Goal: Task Accomplishment & Management: Manage account settings

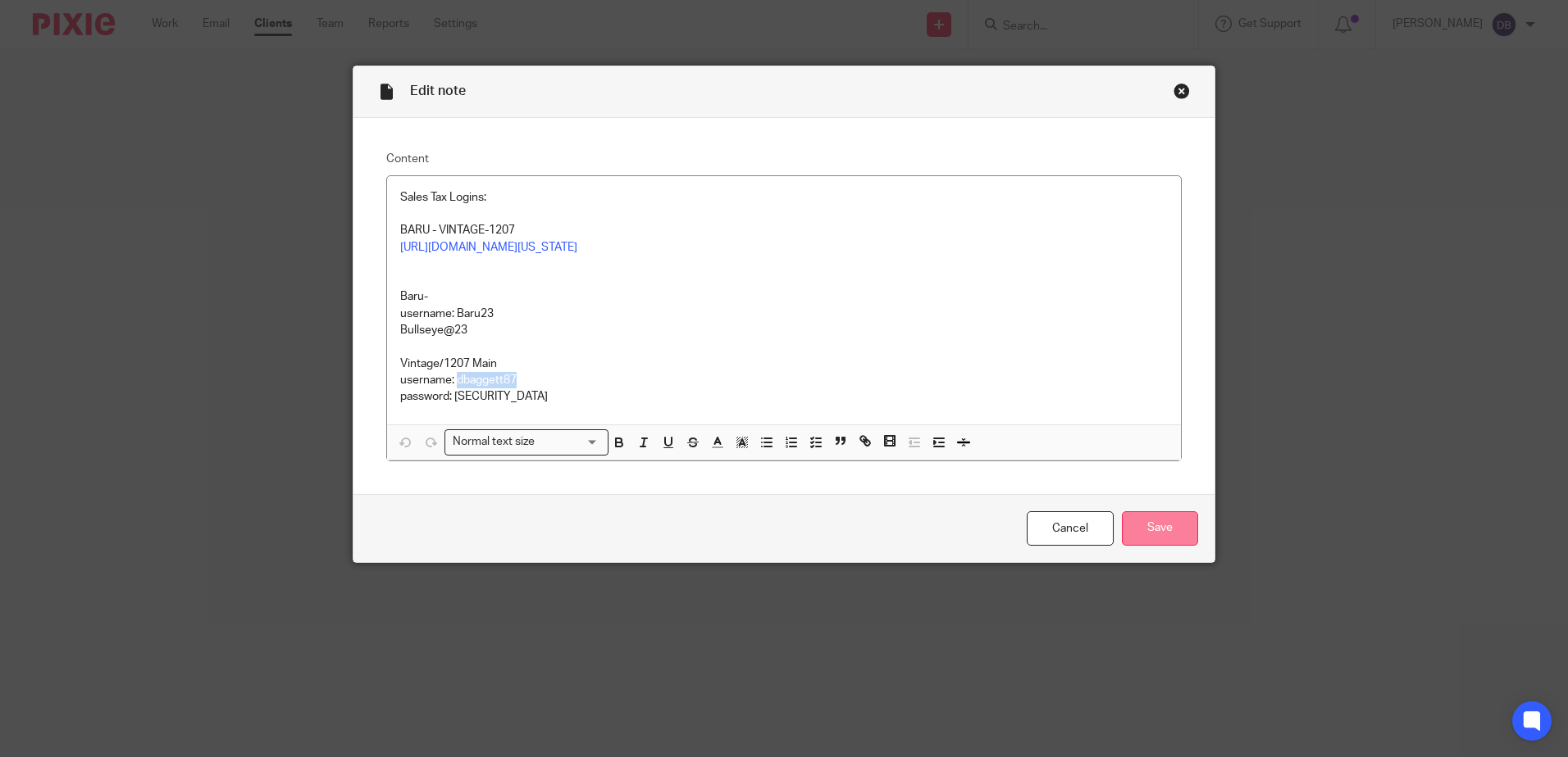
click at [1175, 546] on input "Save" at bounding box center [1159, 529] width 76 height 35
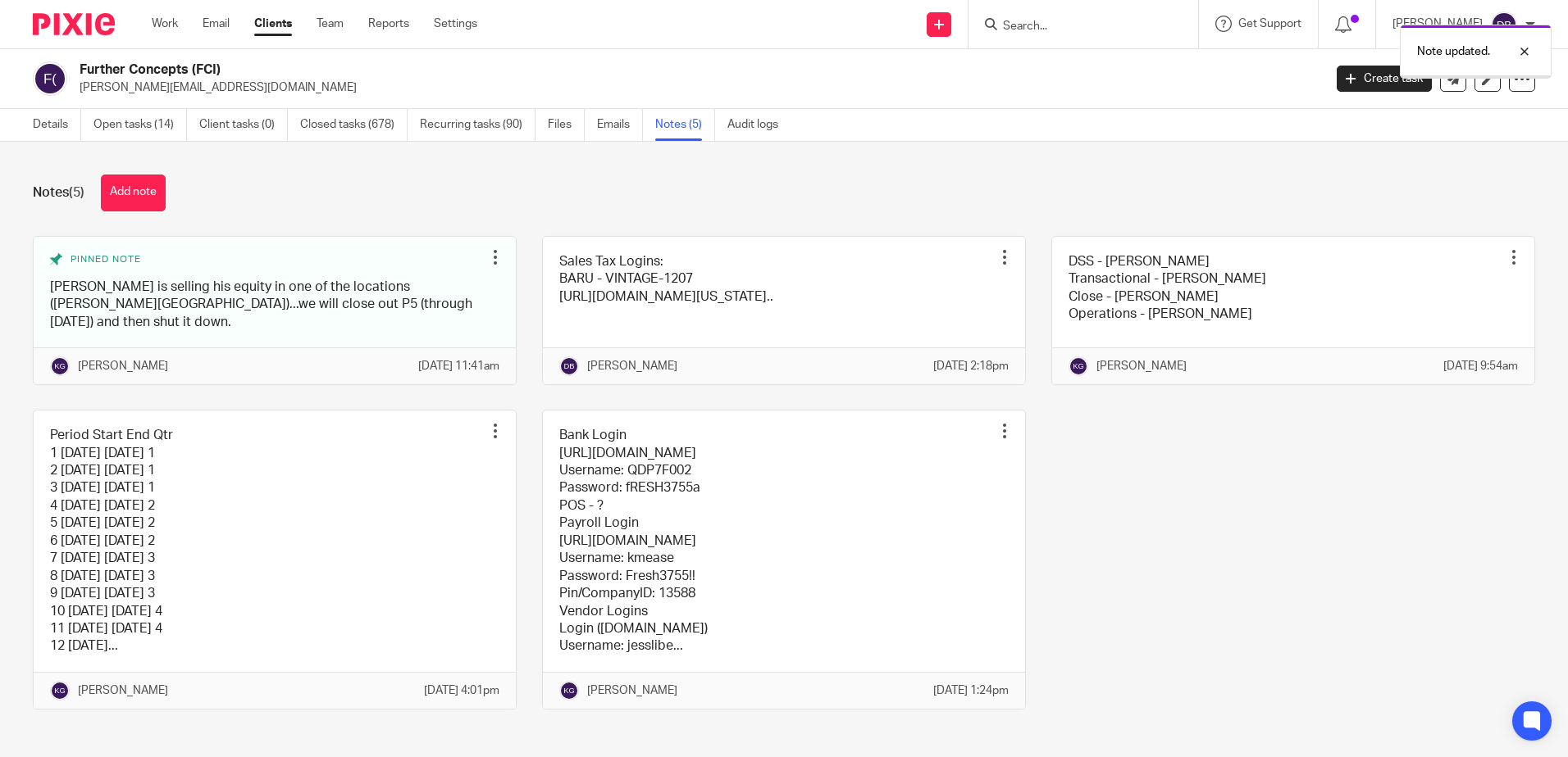
click at [165, 9] on div "Work Email Clients Team Reports Settings Work Email Clients Team Reports Settin…" at bounding box center [319, 24] width 367 height 48
click at [173, 16] on link "Work" at bounding box center [164, 24] width 26 height 16
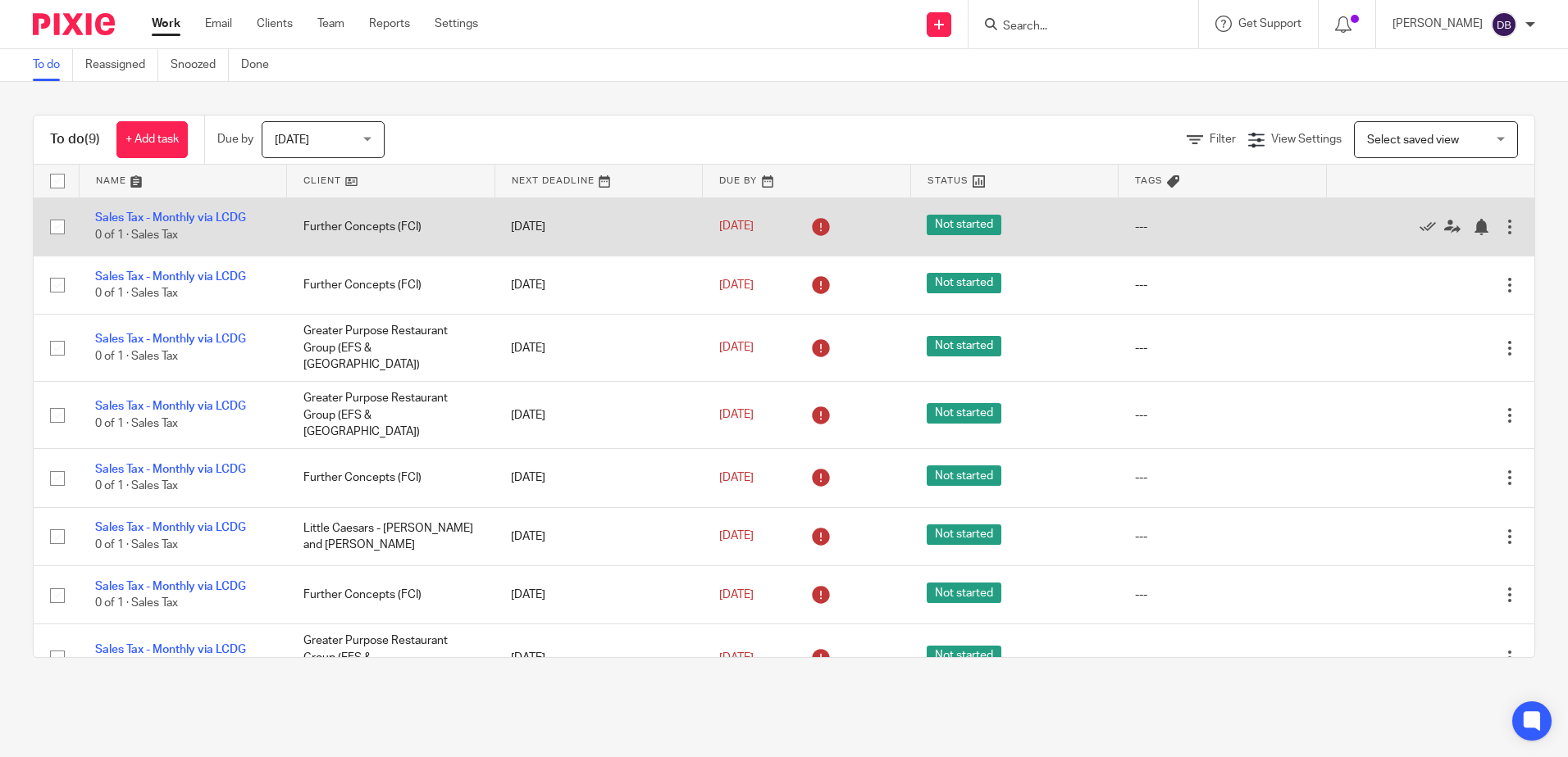
click at [52, 222] on input "checkbox" at bounding box center [57, 227] width 31 height 31
checkbox input "true"
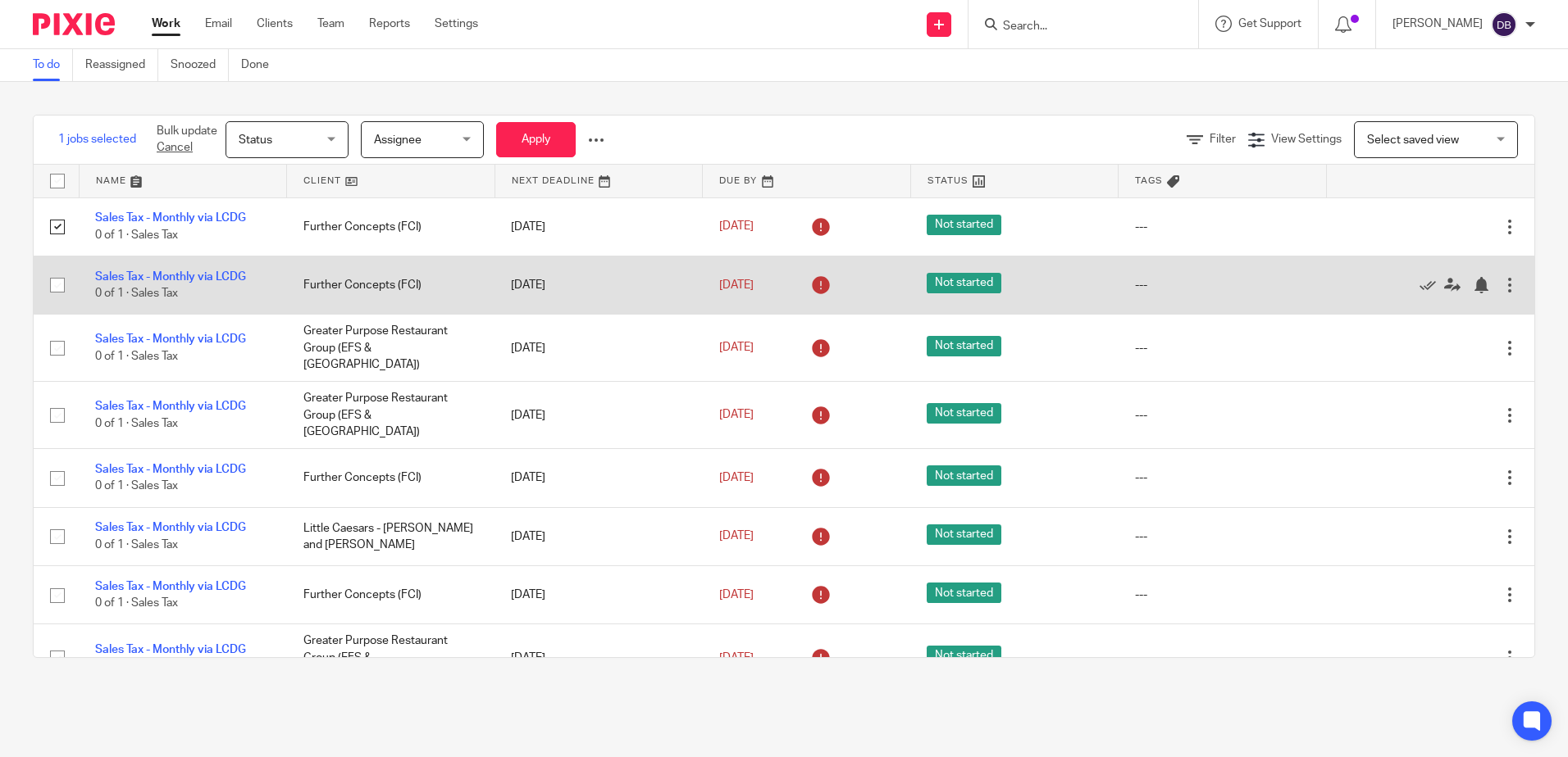
click at [62, 283] on input "checkbox" at bounding box center [57, 285] width 31 height 31
checkbox input "true"
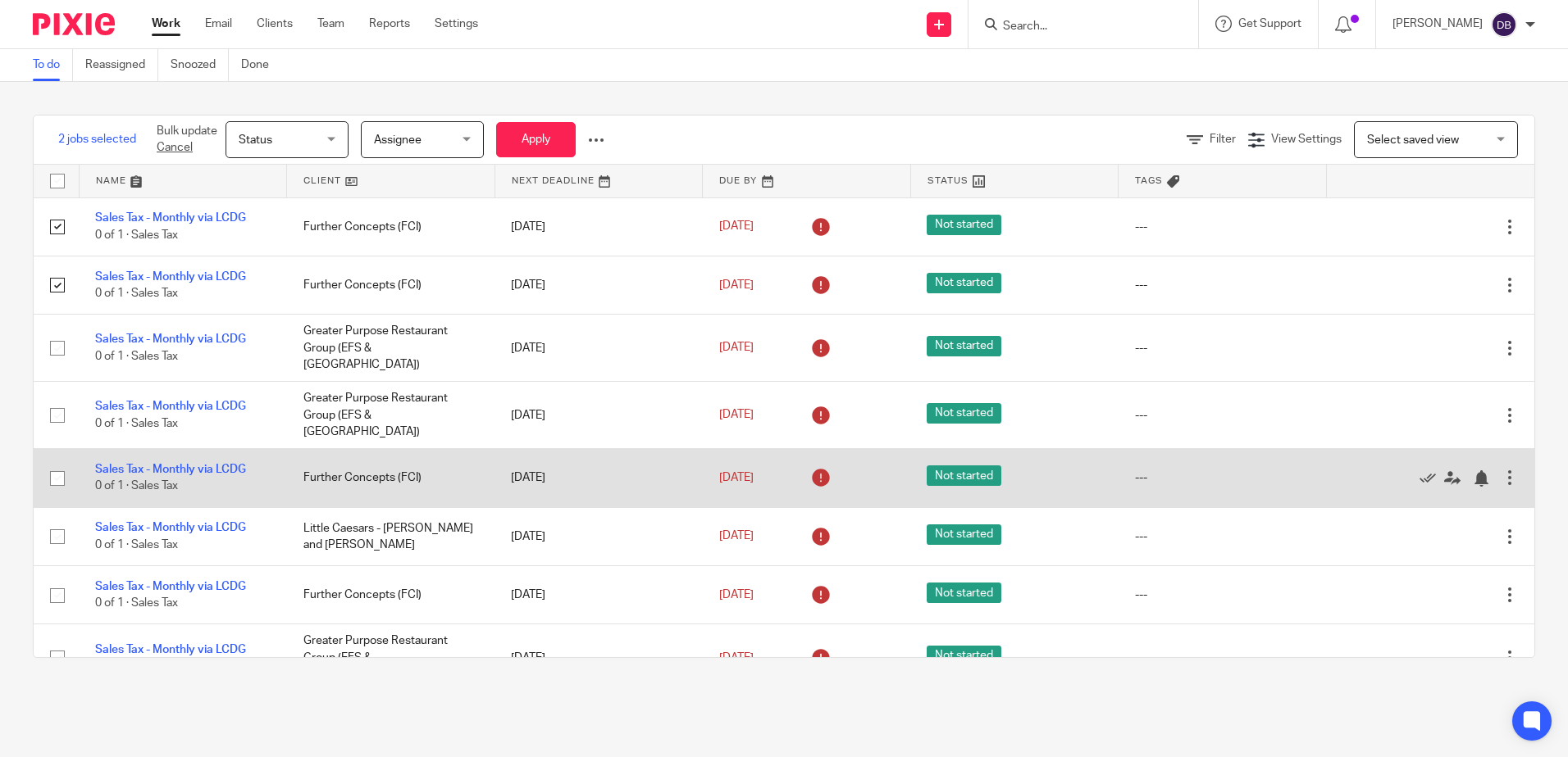
click at [61, 464] on input "checkbox" at bounding box center [57, 478] width 31 height 31
checkbox input "true"
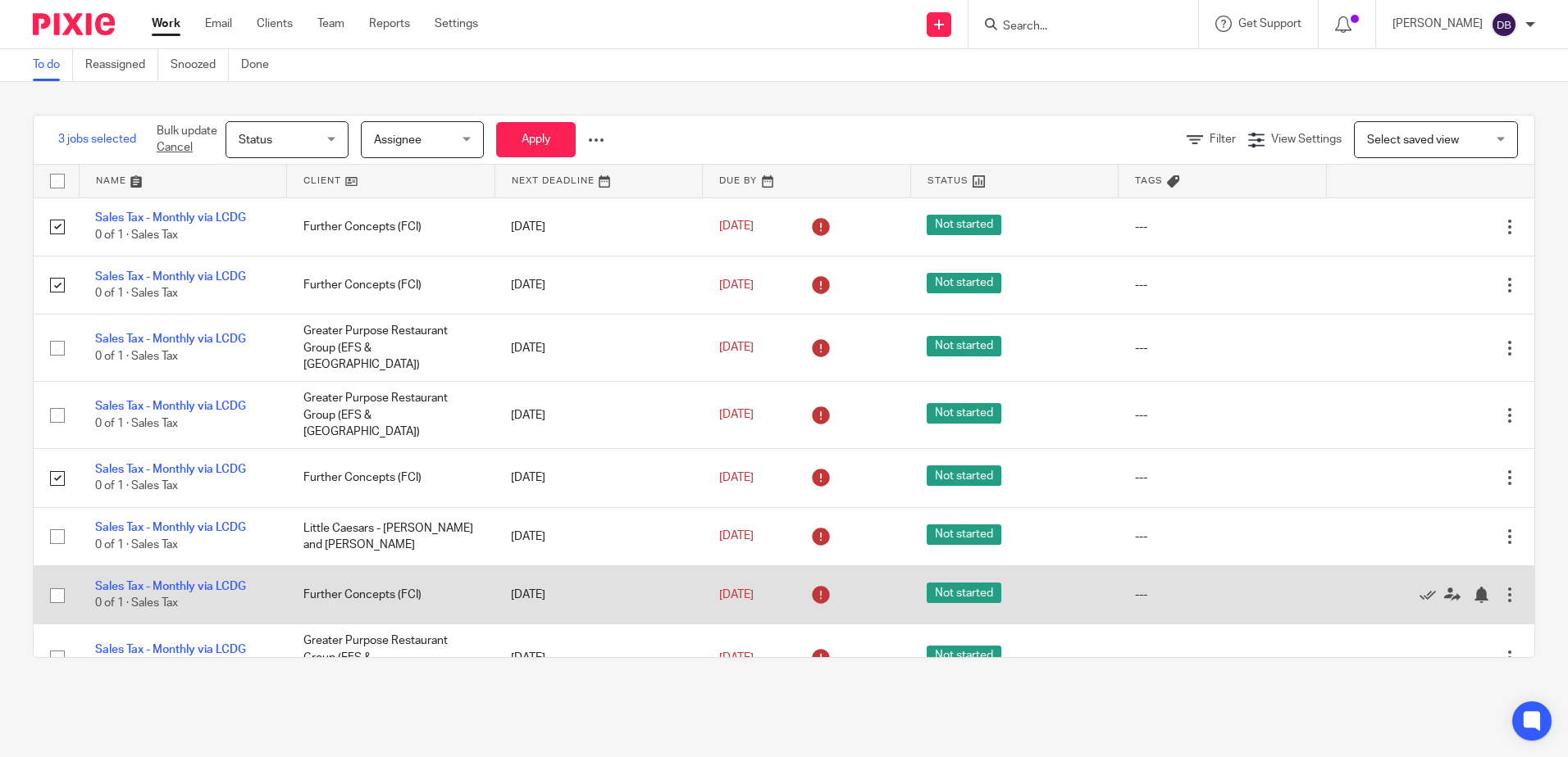
click at [55, 580] on input "checkbox" at bounding box center [57, 595] width 31 height 31
checkbox input "true"
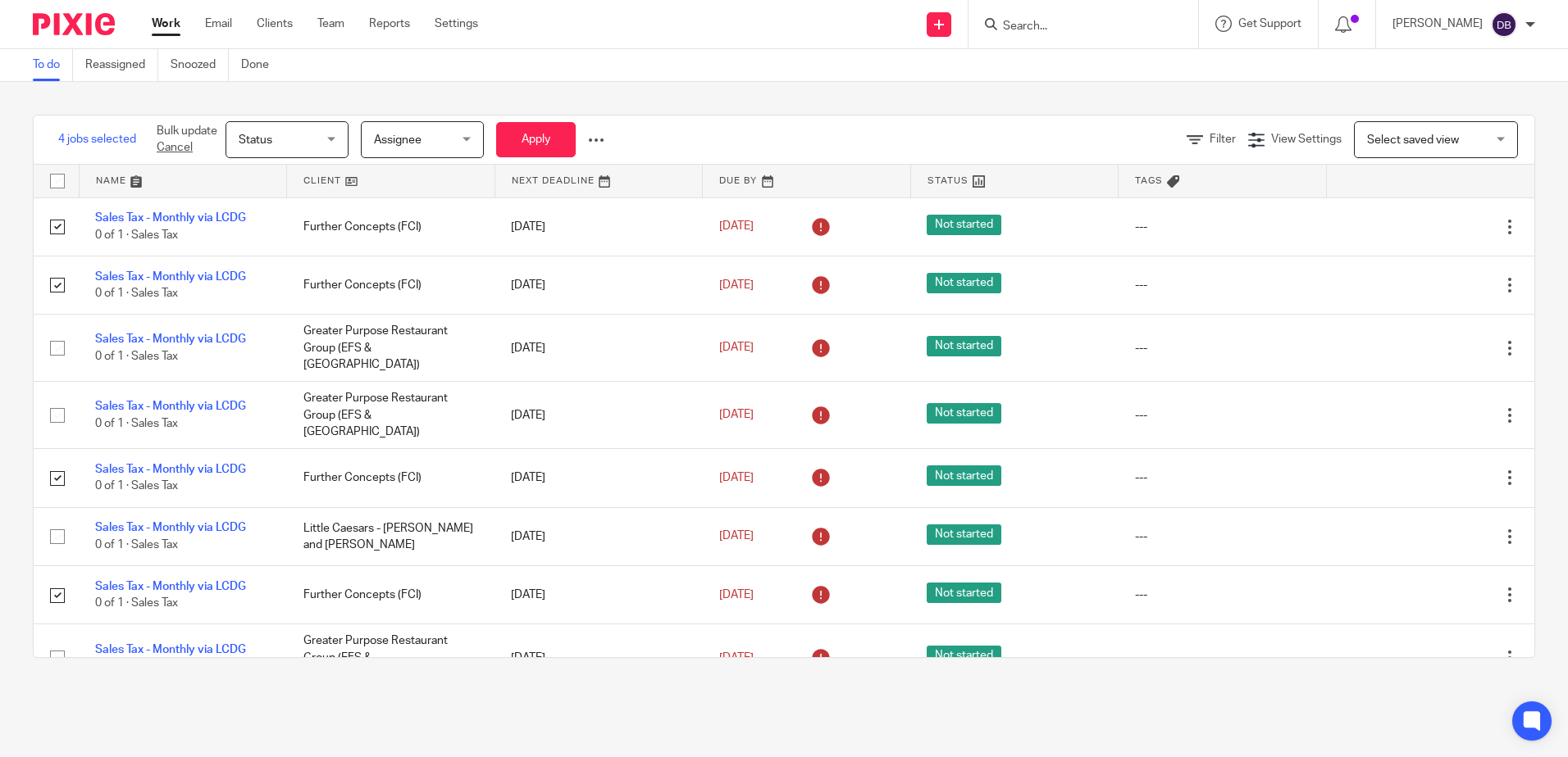
click at [280, 140] on span "Status" at bounding box center [282, 140] width 87 height 34
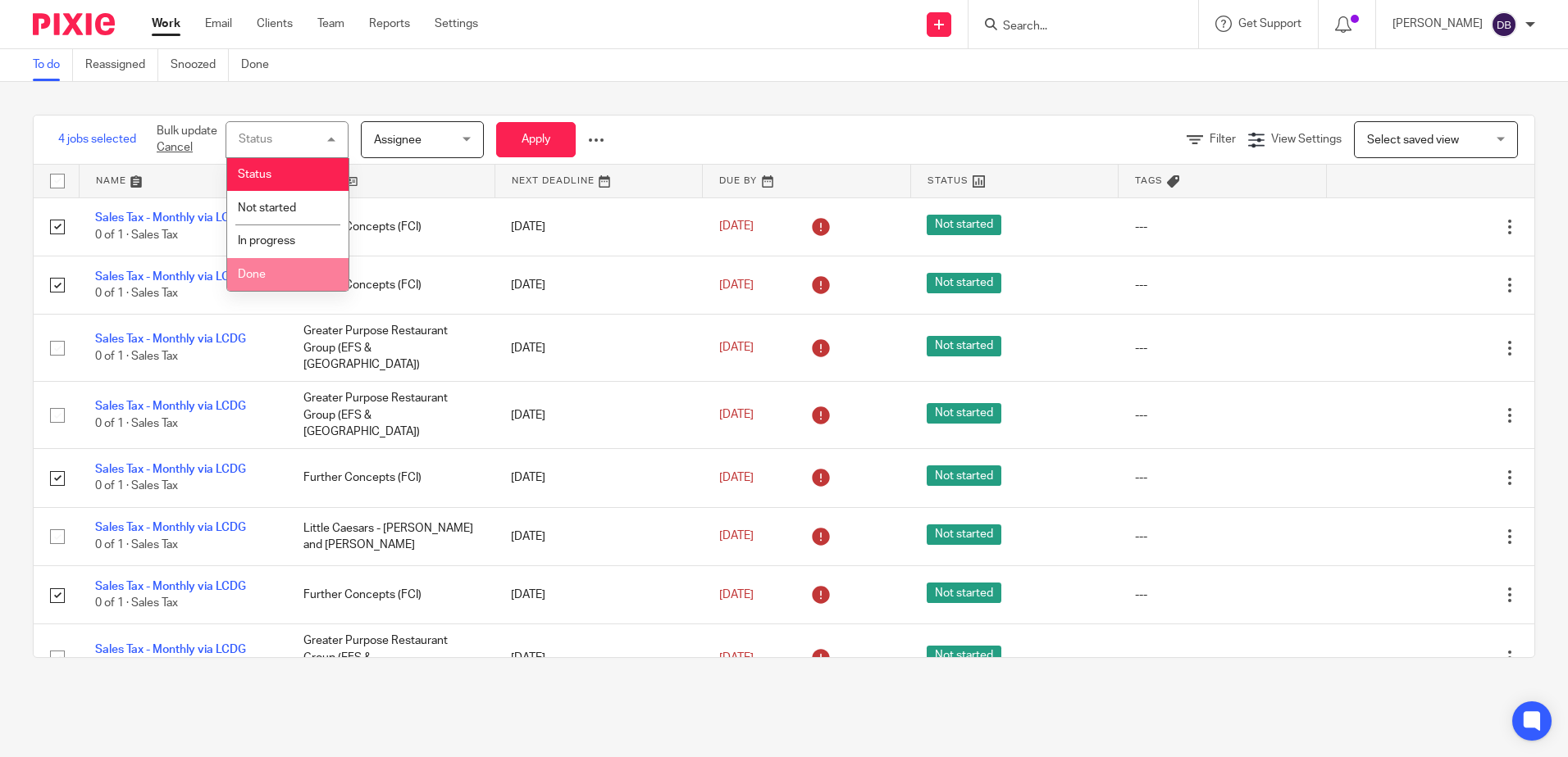
click at [263, 271] on span "Done" at bounding box center [251, 274] width 28 height 12
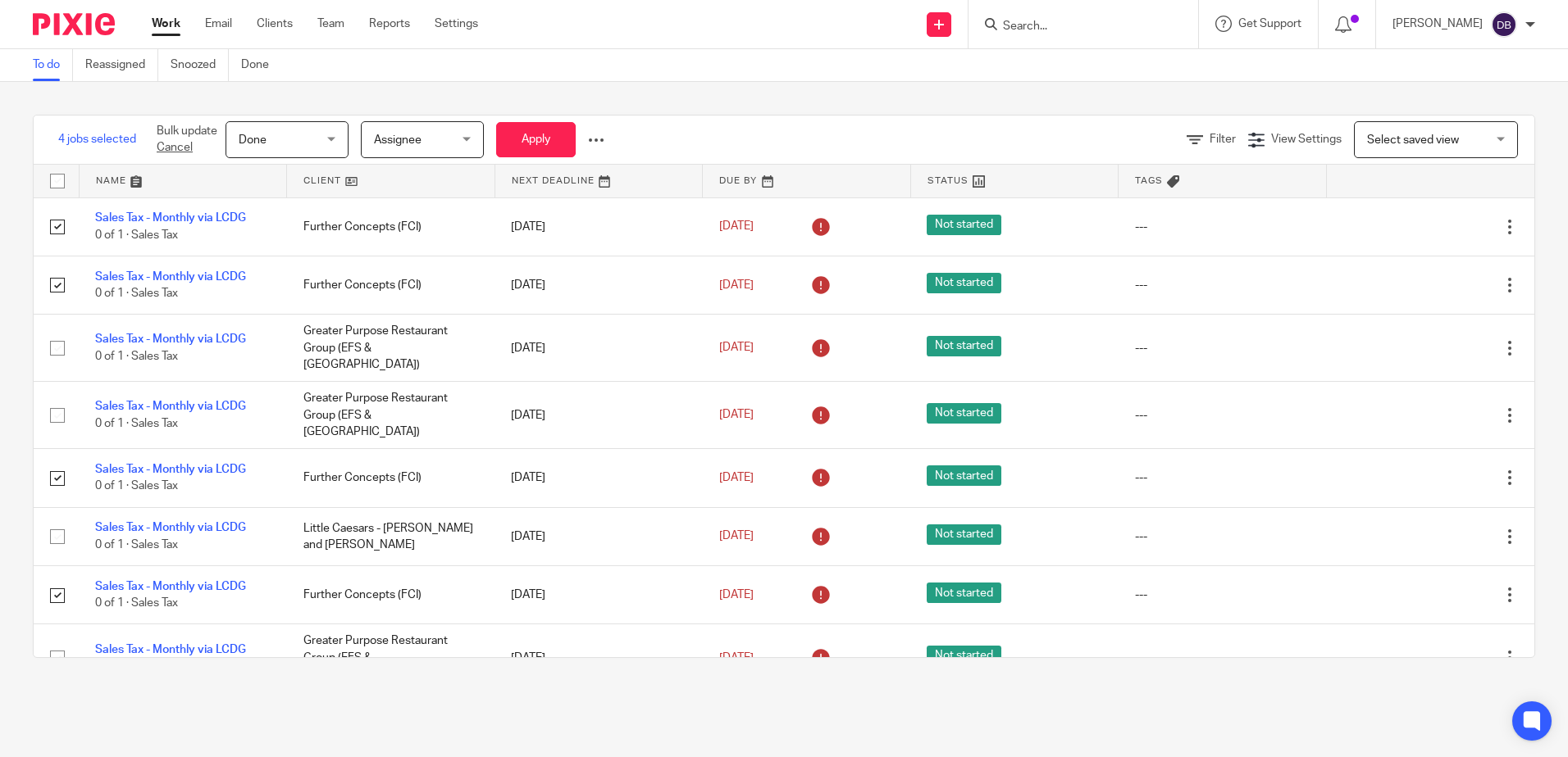
click at [440, 152] on span "Assignee" at bounding box center [418, 140] width 87 height 34
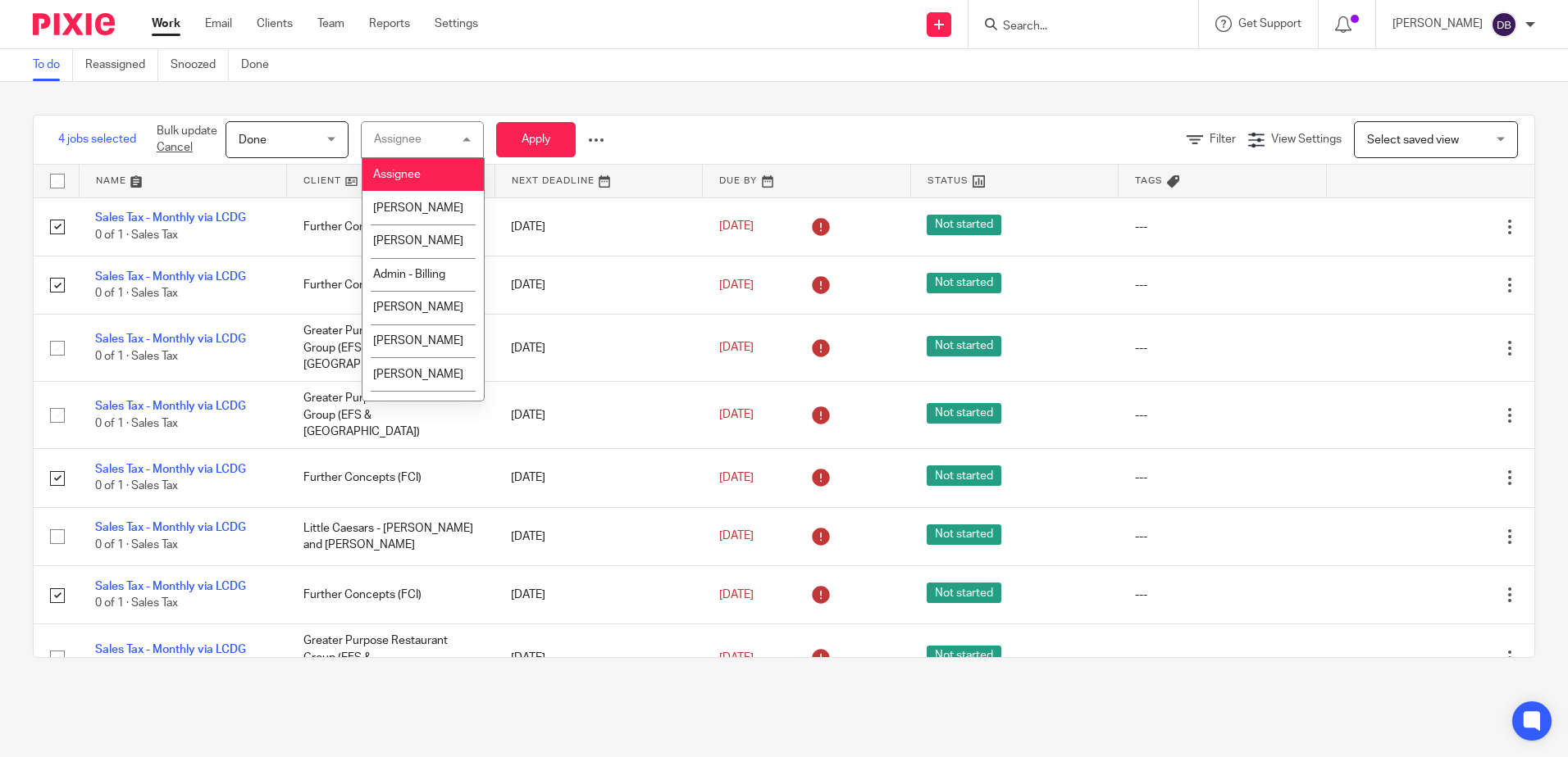
click at [757, 128] on div "Filter View Settings View Settings Manage saved views Select saved view Select …" at bounding box center [1088, 140] width 893 height 37
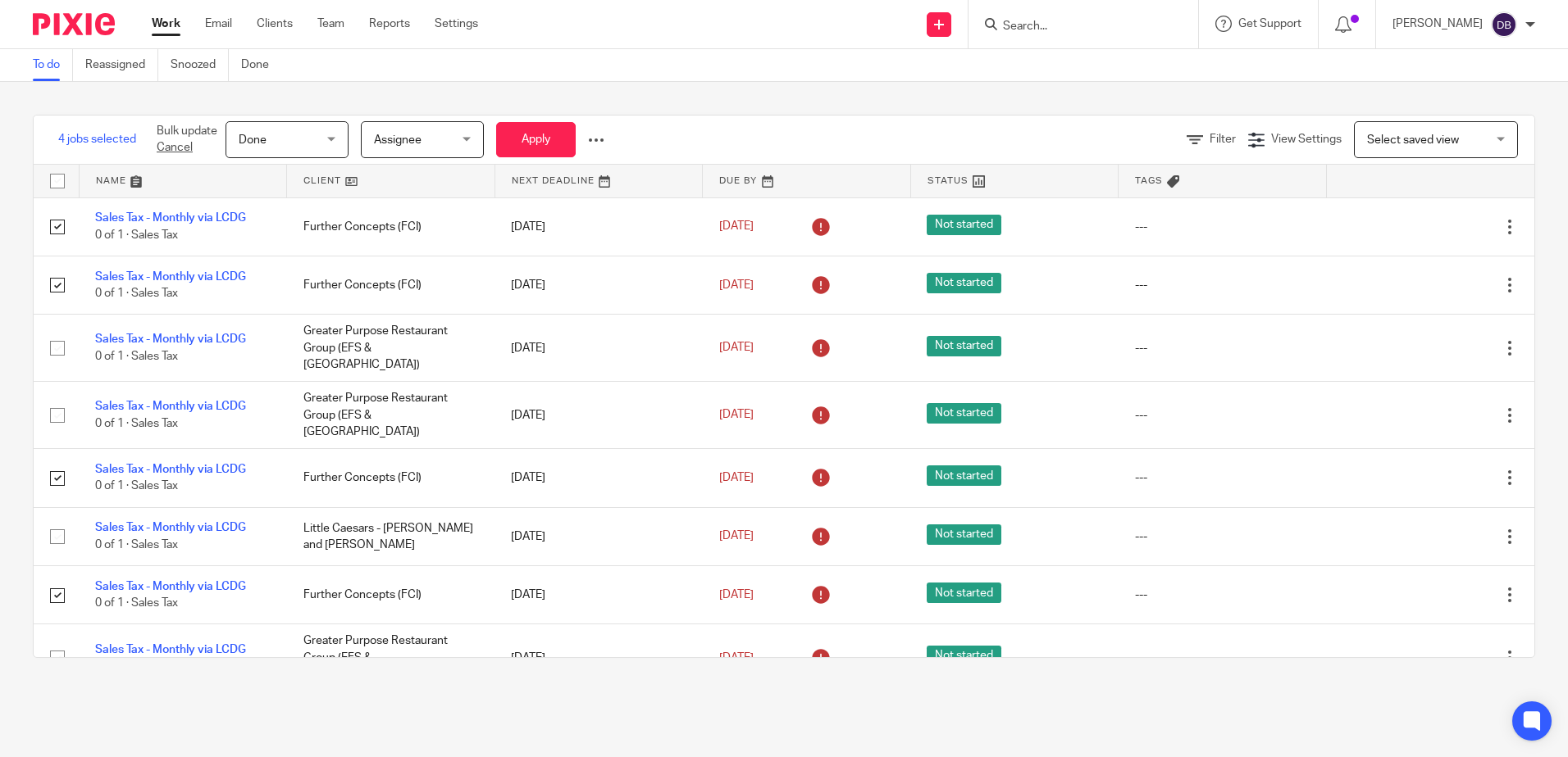
click at [596, 140] on div at bounding box center [597, 140] width 16 height 16
click at [563, 172] on span "Update Tags" at bounding box center [570, 176] width 63 height 12
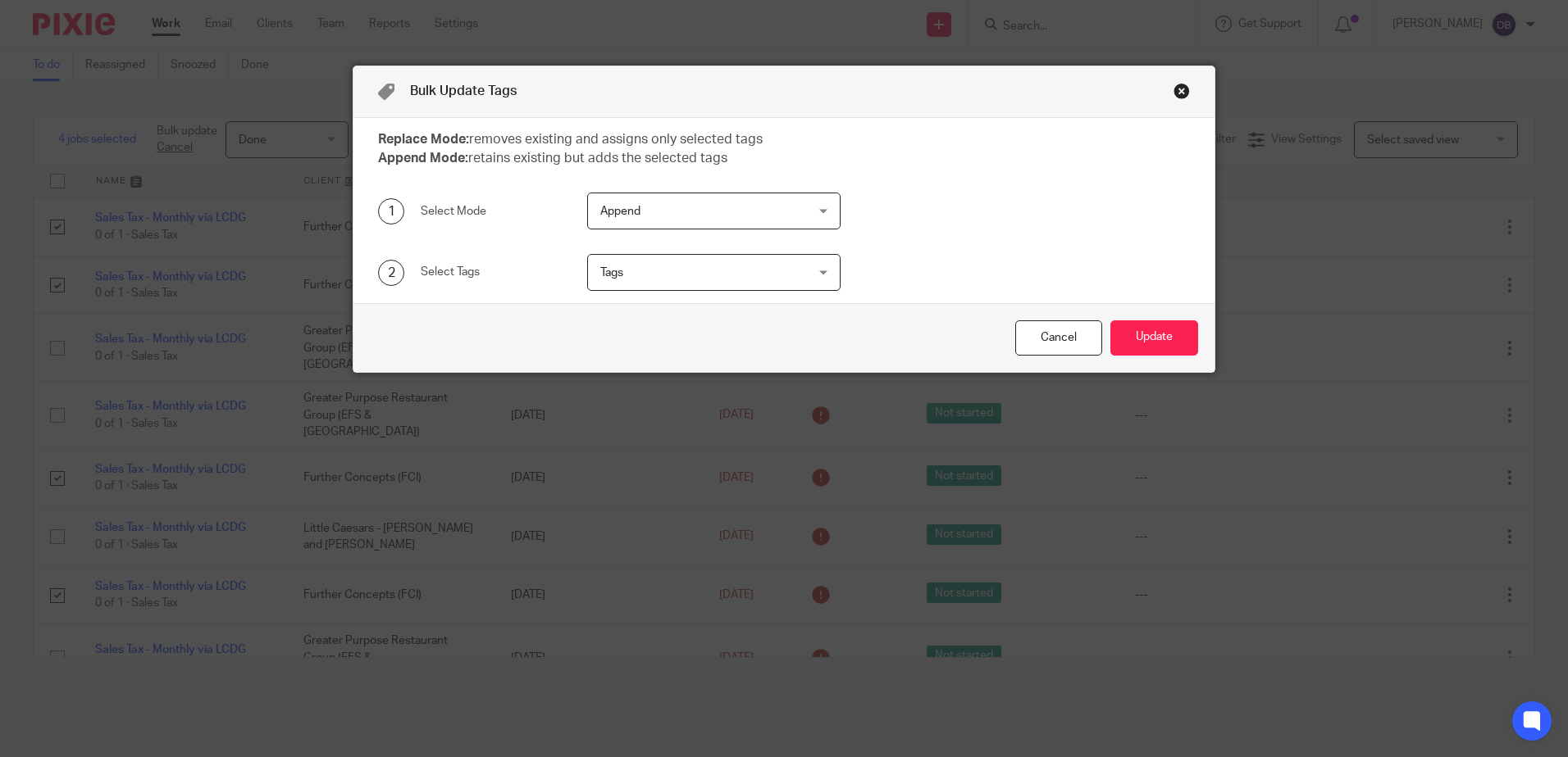
click at [676, 210] on span "Append" at bounding box center [695, 211] width 192 height 34
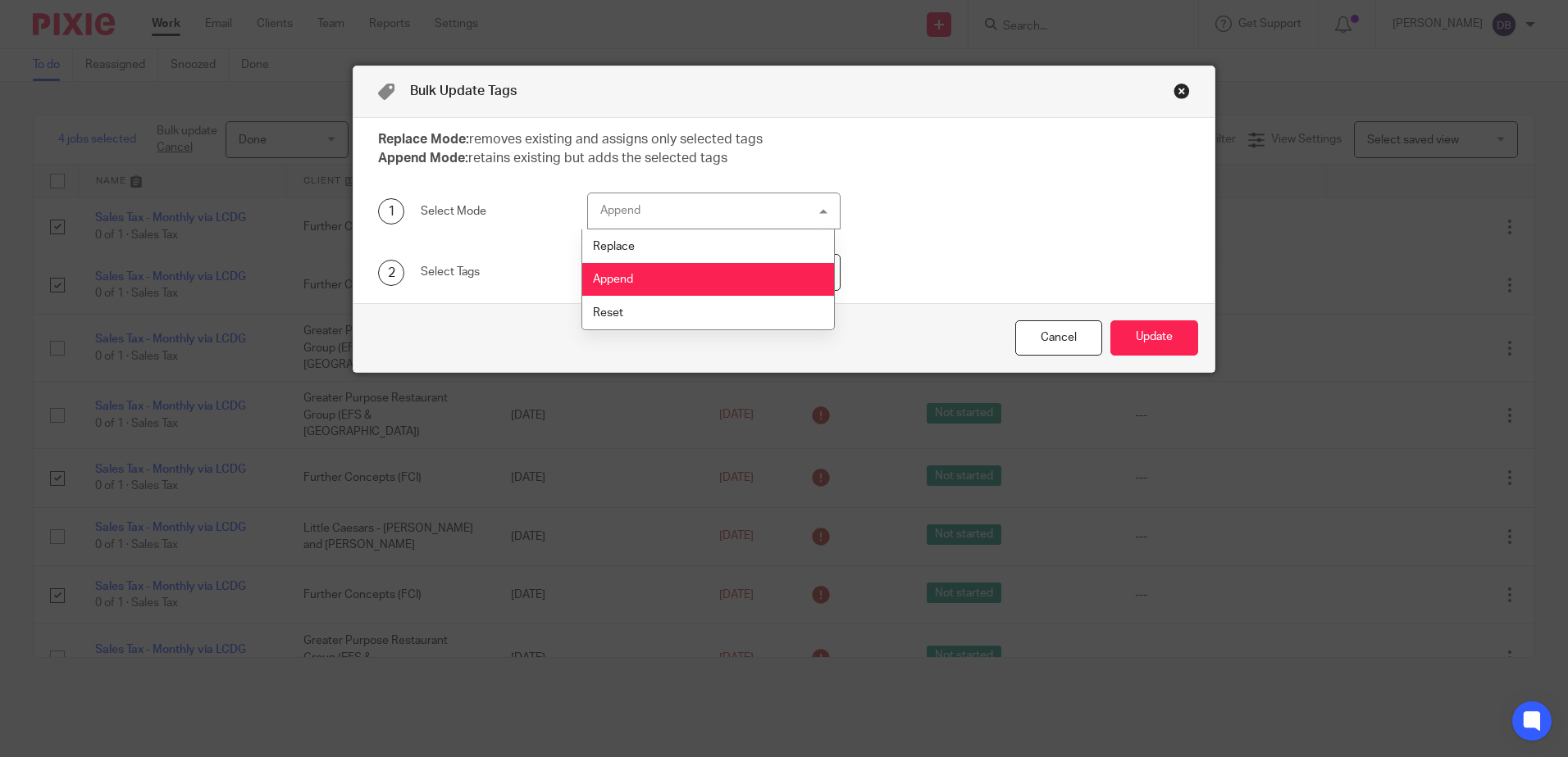
click at [676, 210] on div "Append Append" at bounding box center [714, 211] width 253 height 37
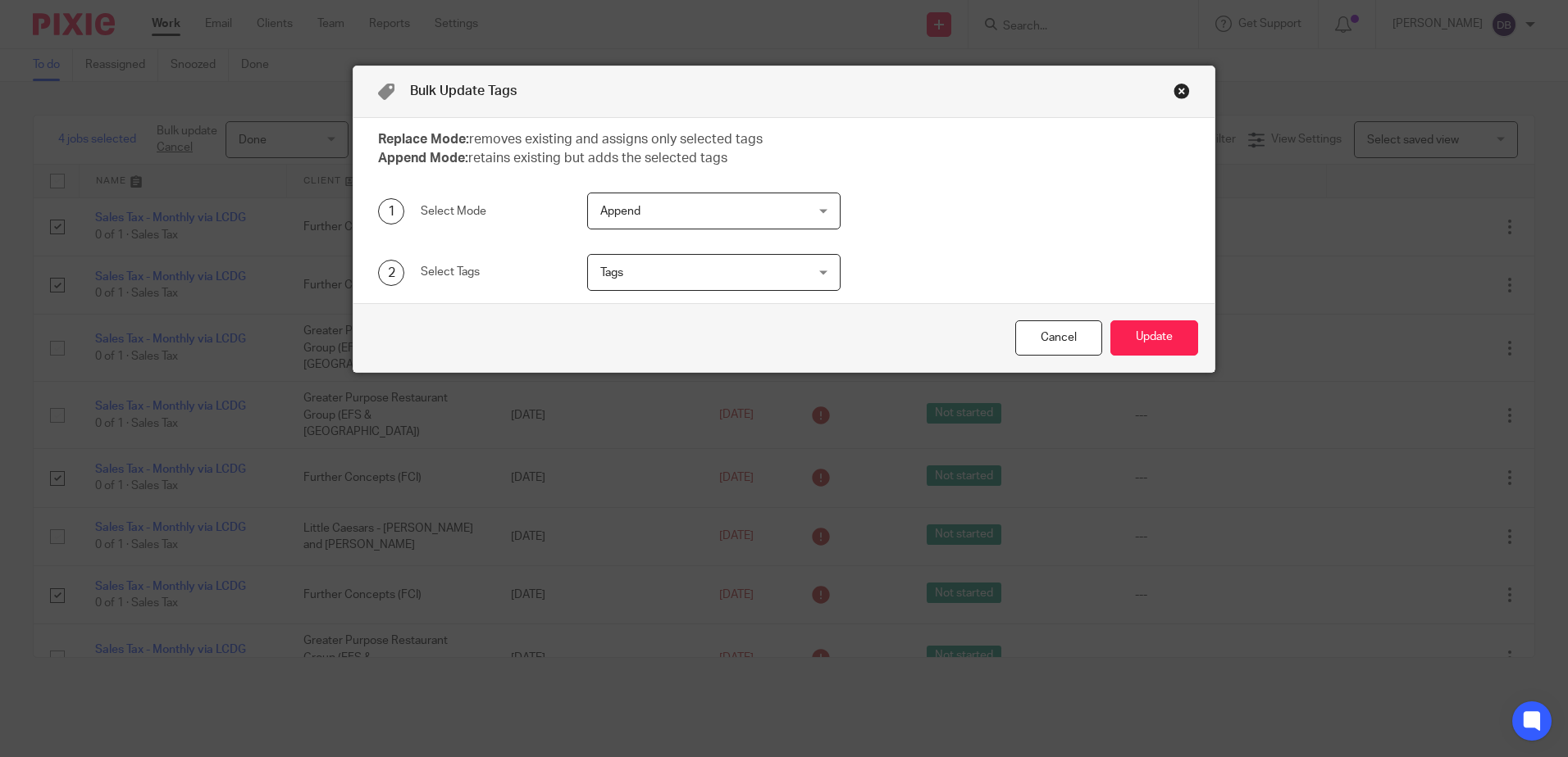
click at [651, 272] on span "Tags" at bounding box center [695, 272] width 192 height 34
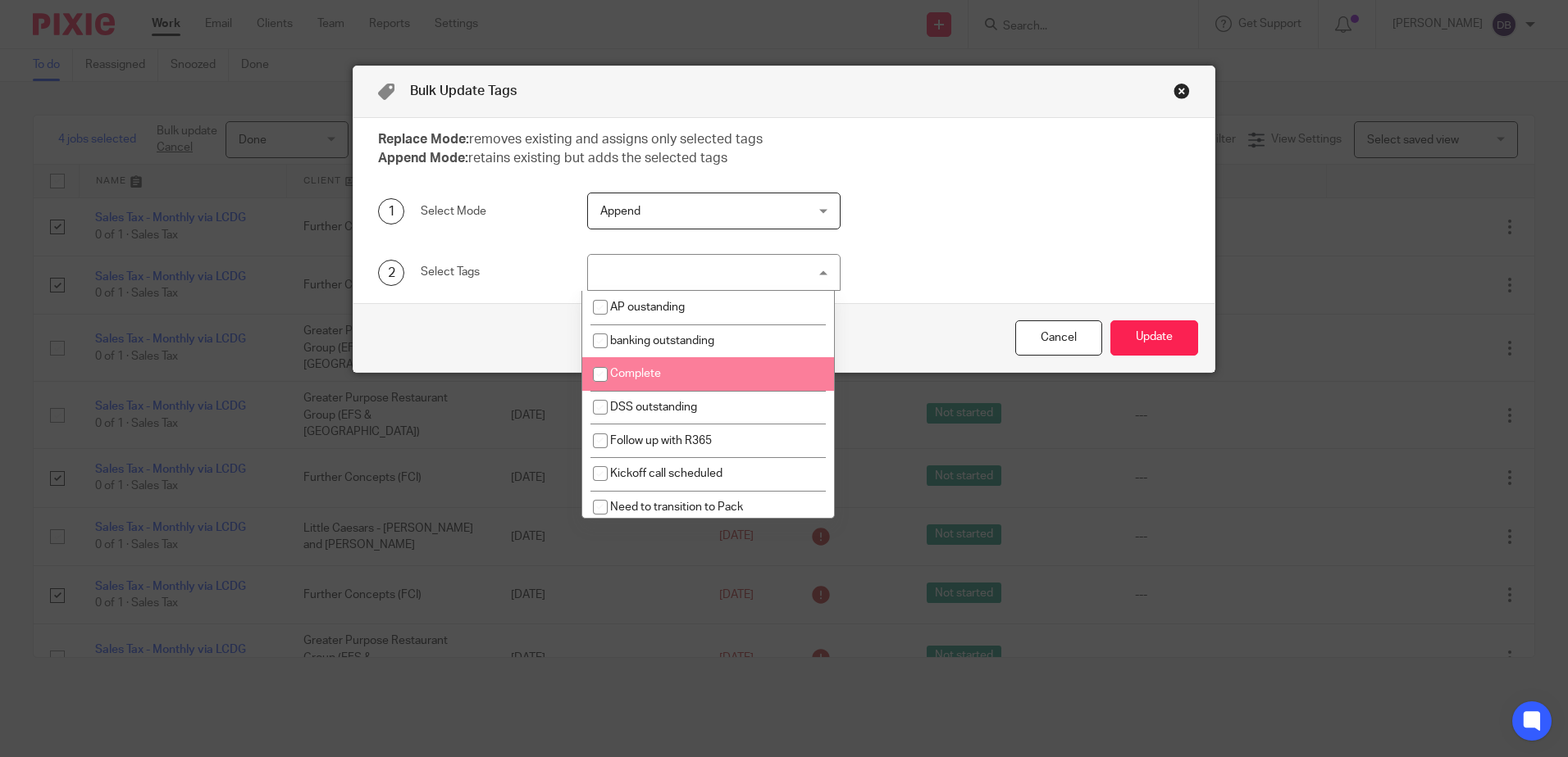
click at [616, 374] on span "Complete" at bounding box center [636, 374] width 51 height 12
checkbox input "true"
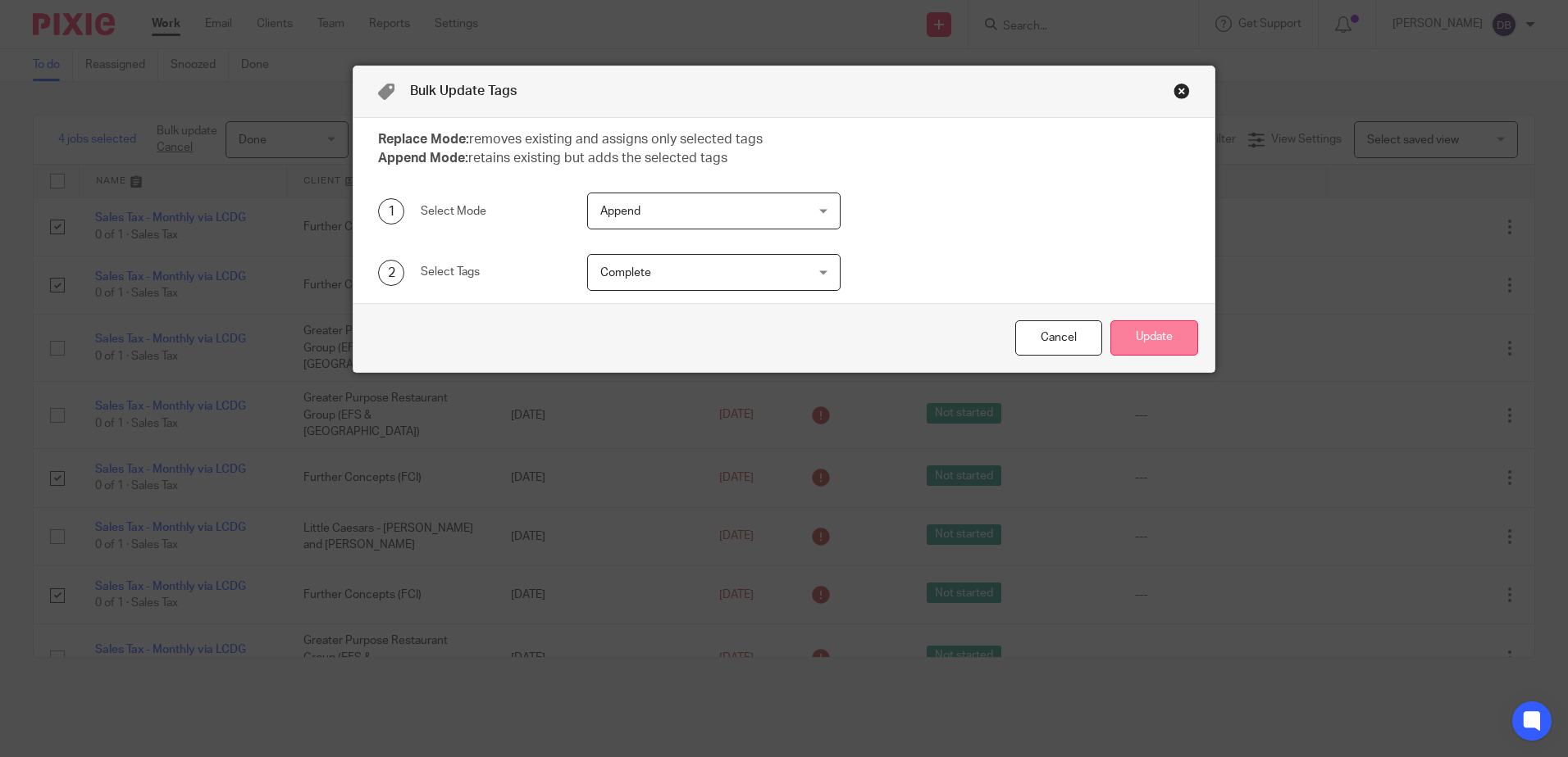
click at [1145, 344] on button "Update" at bounding box center [1154, 338] width 88 height 35
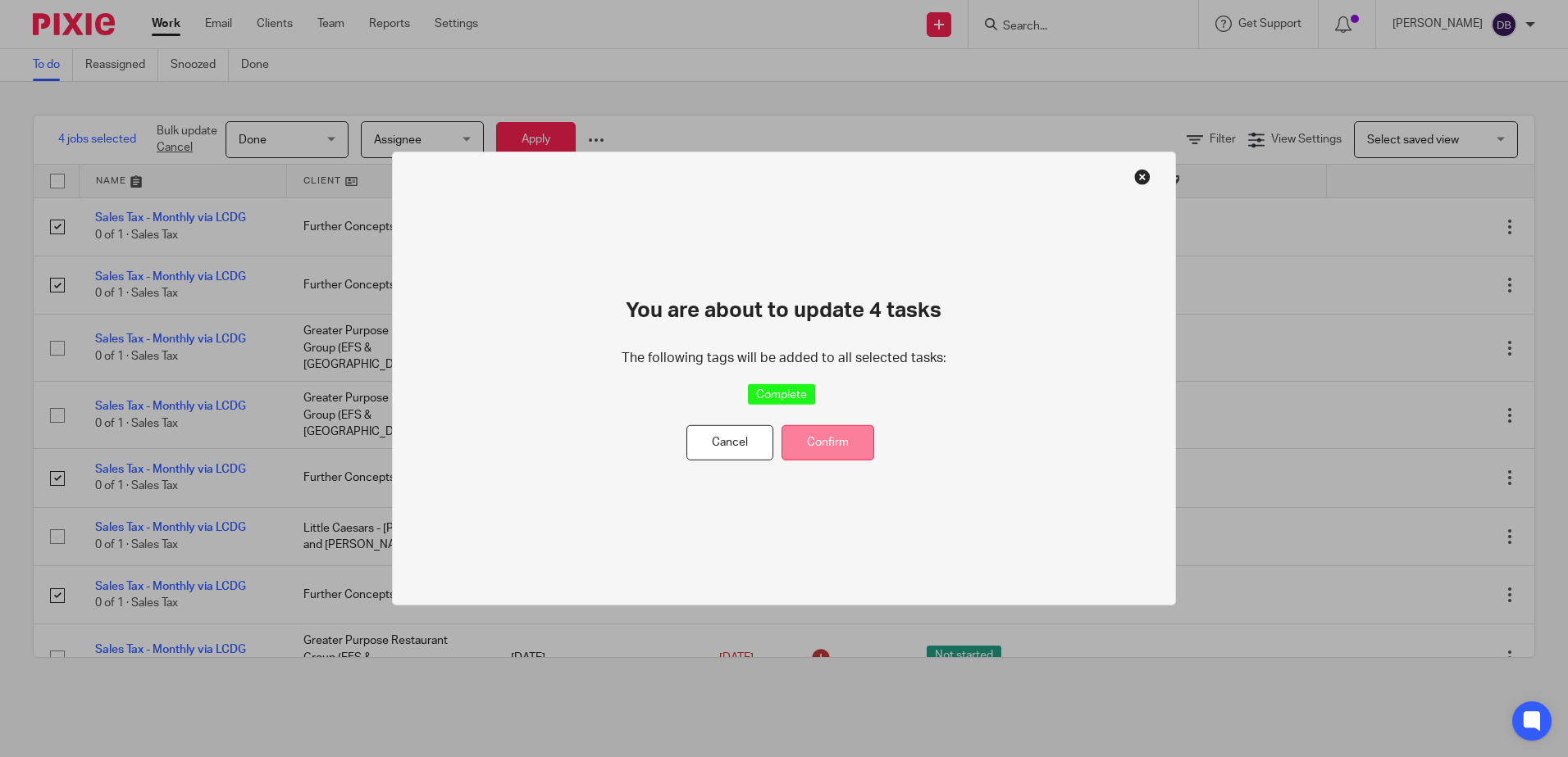
click at [811, 438] on button "Confirm" at bounding box center [828, 443] width 93 height 35
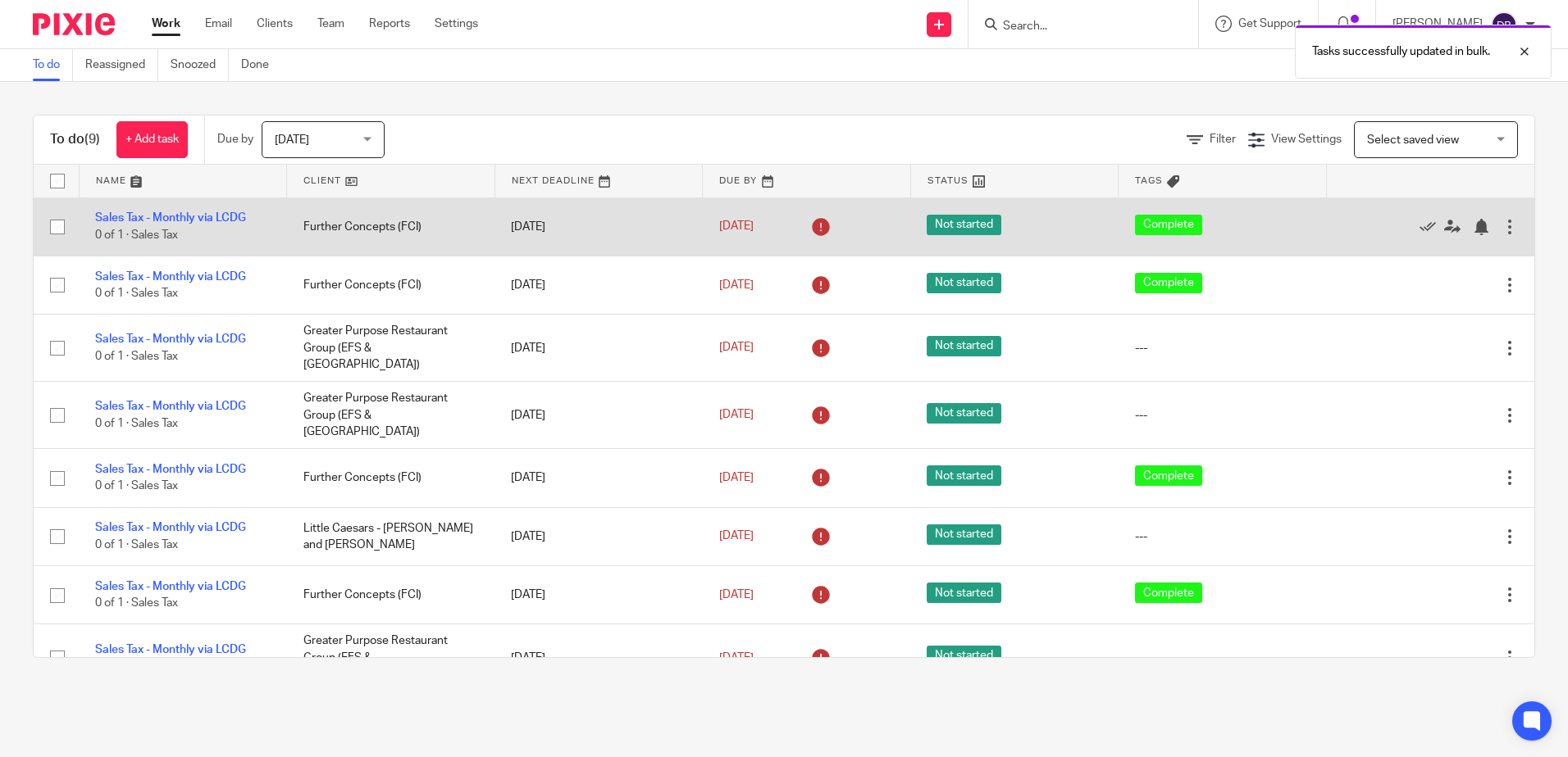
click at [1502, 225] on div at bounding box center [1510, 227] width 16 height 16
click at [1119, 224] on td "Complete" at bounding box center [1222, 227] width 208 height 58
click at [115, 214] on link "Sales Tax - Monthly via LCDG" at bounding box center [171, 218] width 151 height 12
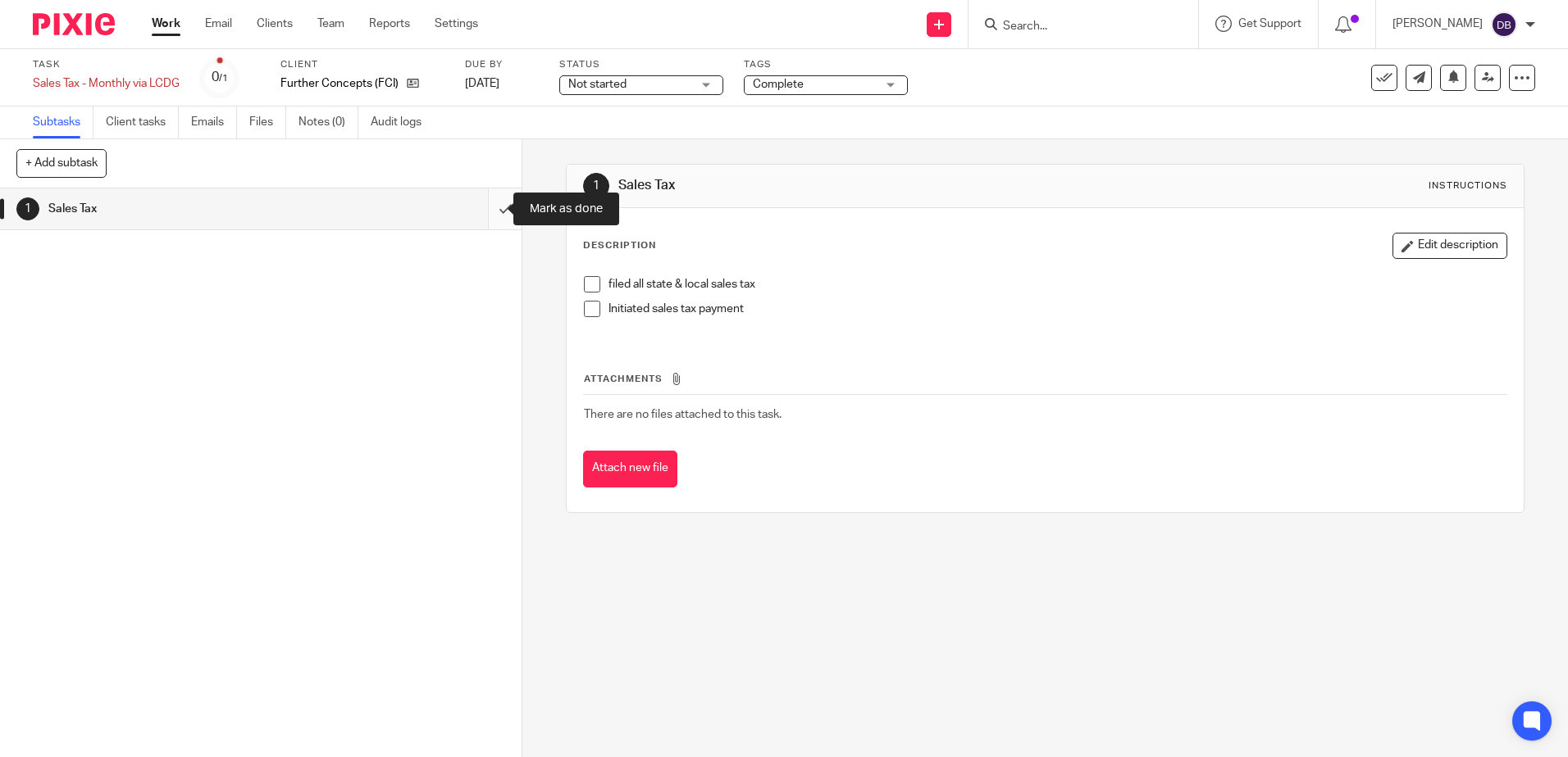
click at [498, 208] on input "submit" at bounding box center [261, 209] width 521 height 41
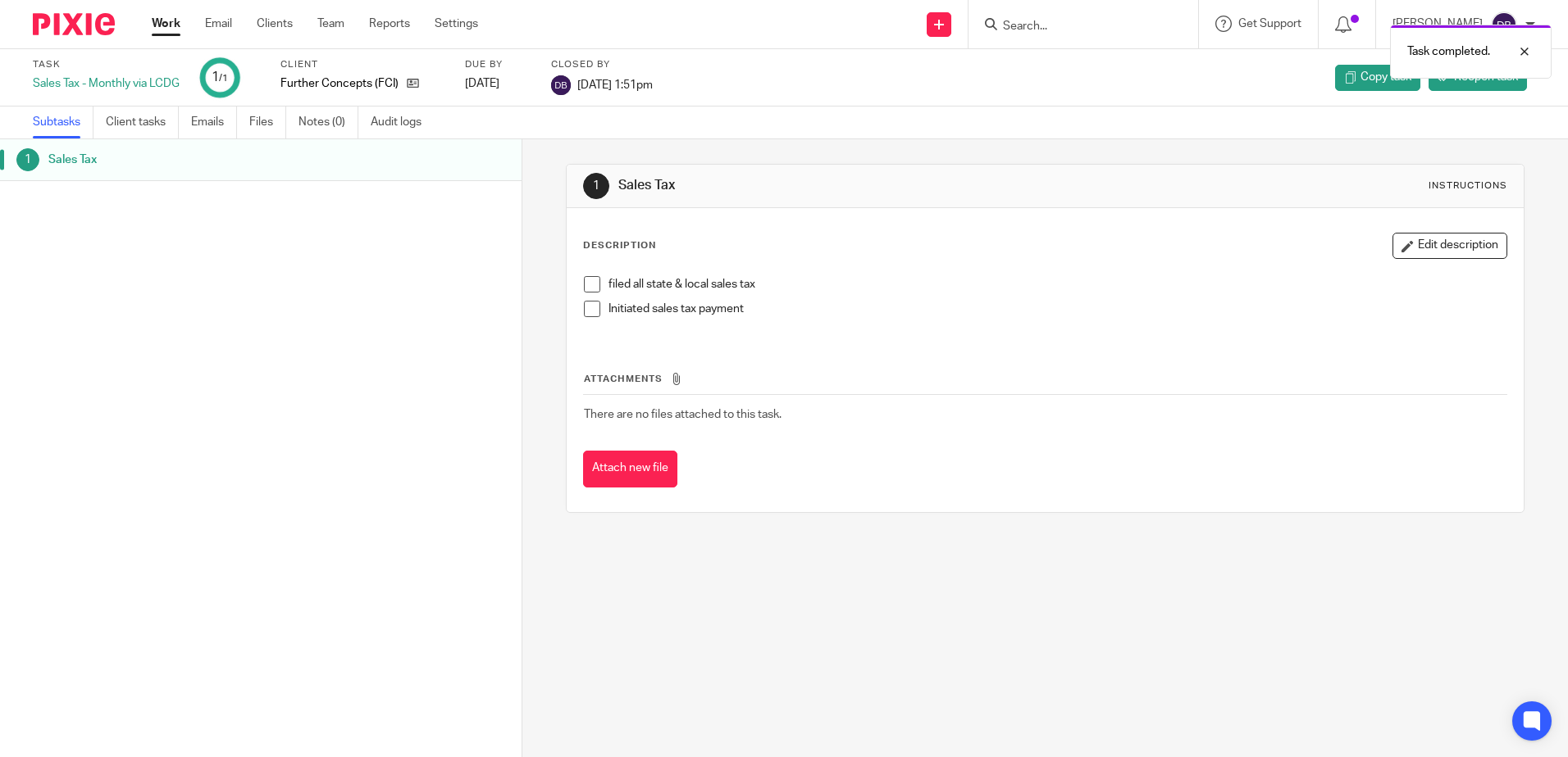
click at [173, 20] on link "Work" at bounding box center [166, 24] width 29 height 16
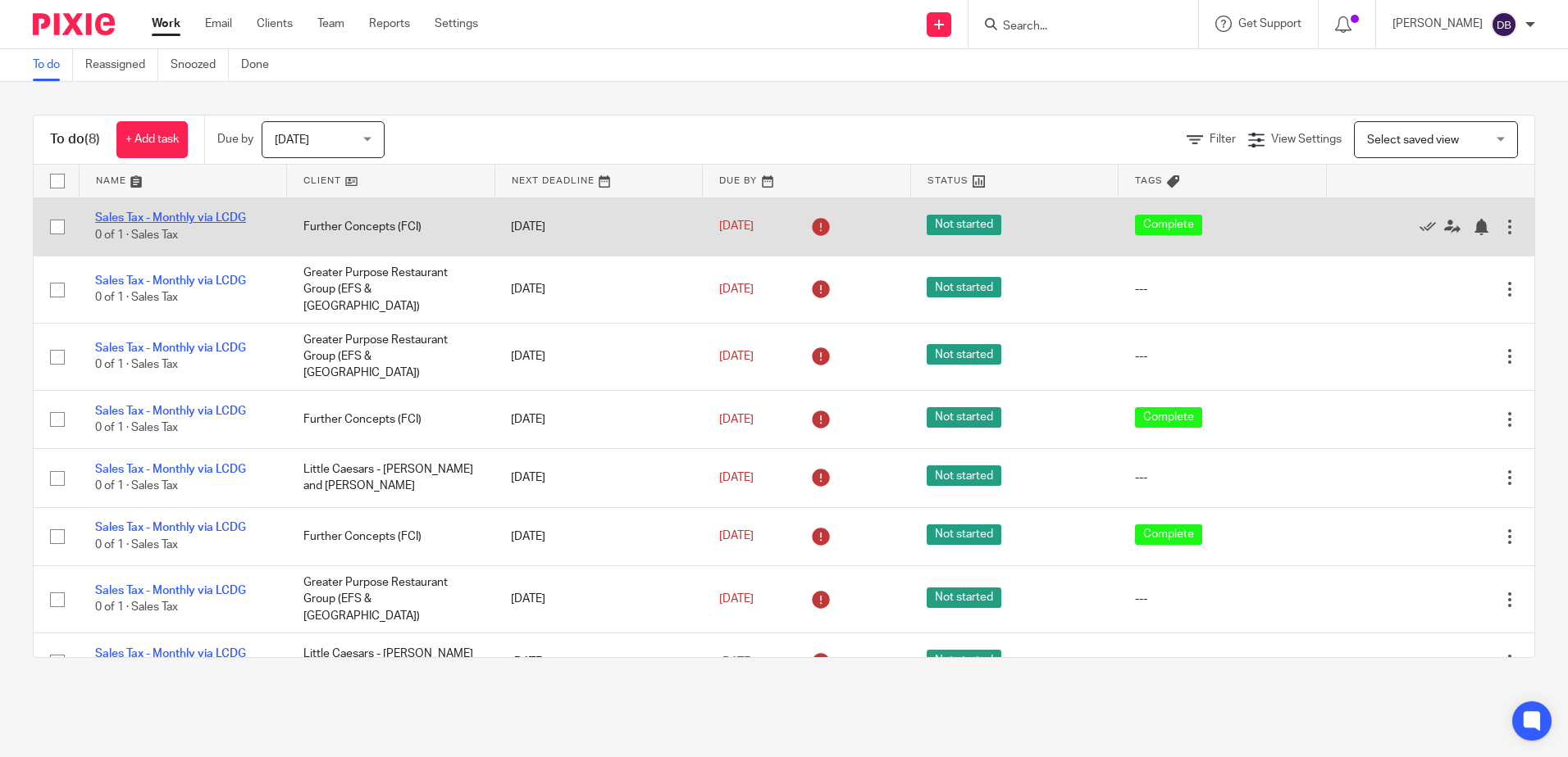
click at [156, 213] on link "Sales Tax - Monthly via LCDG" at bounding box center [171, 218] width 151 height 12
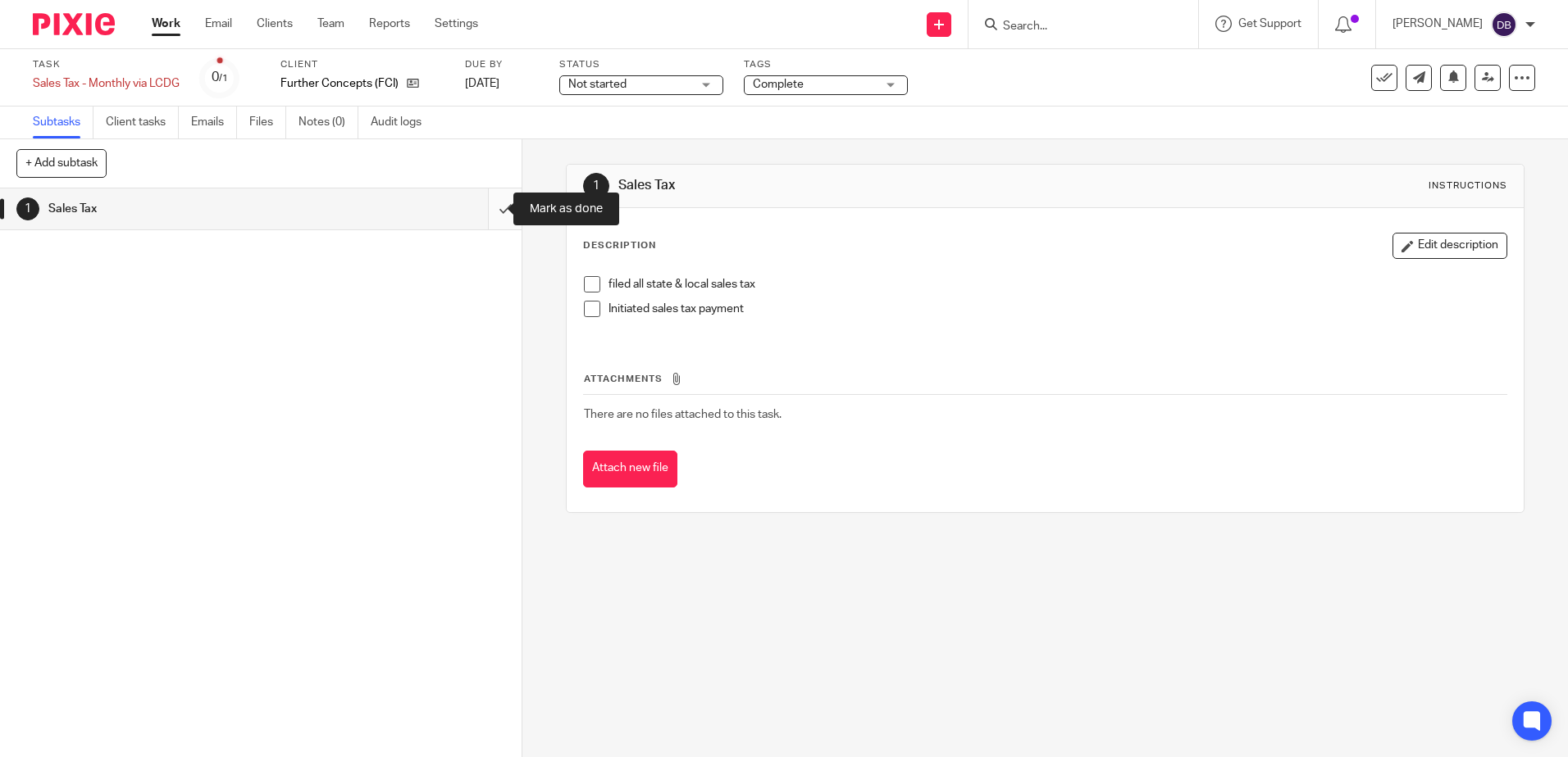
click at [489, 202] on input "submit" at bounding box center [261, 209] width 521 height 41
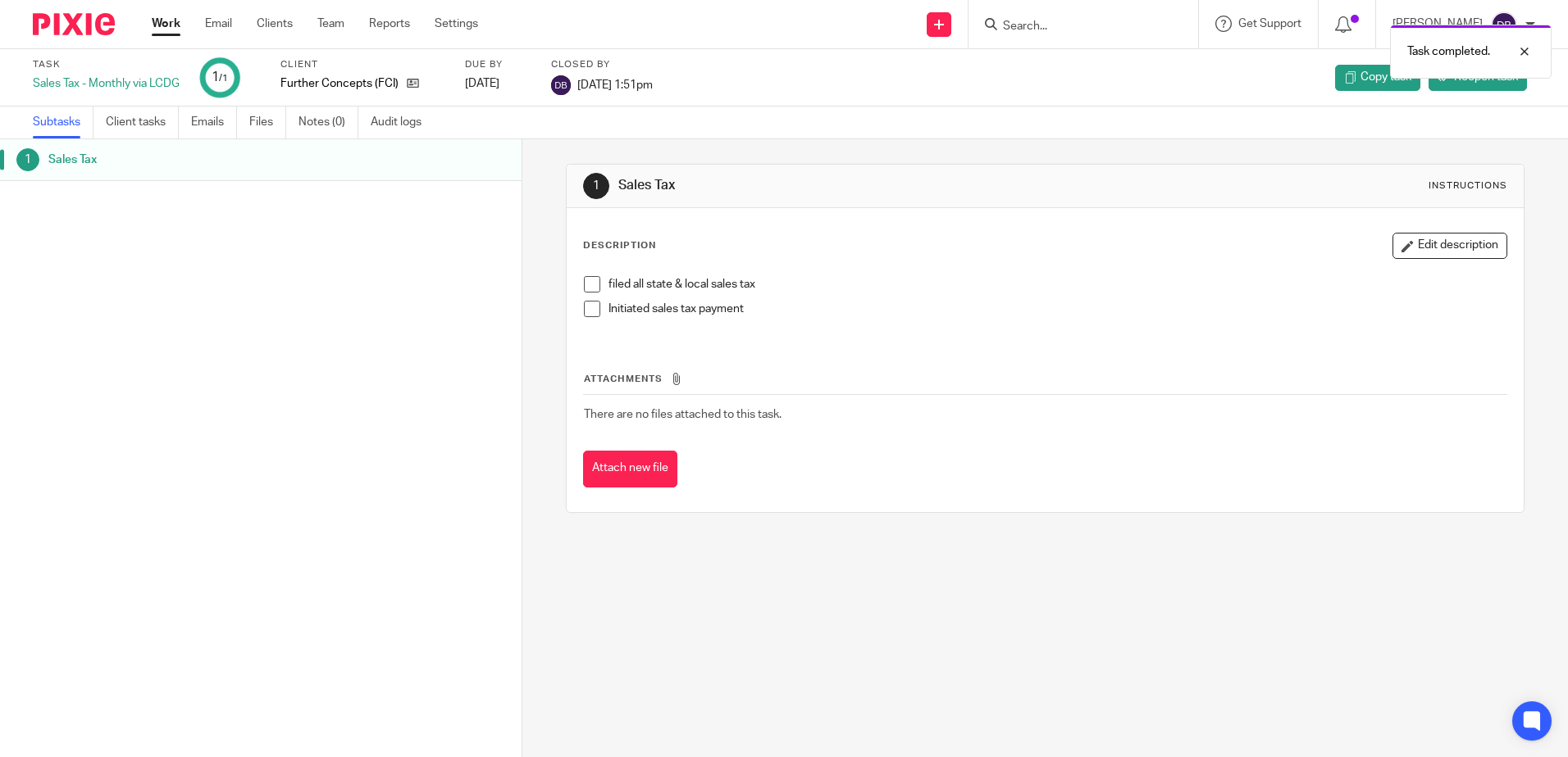
click at [165, 28] on link "Work" at bounding box center [166, 24] width 29 height 16
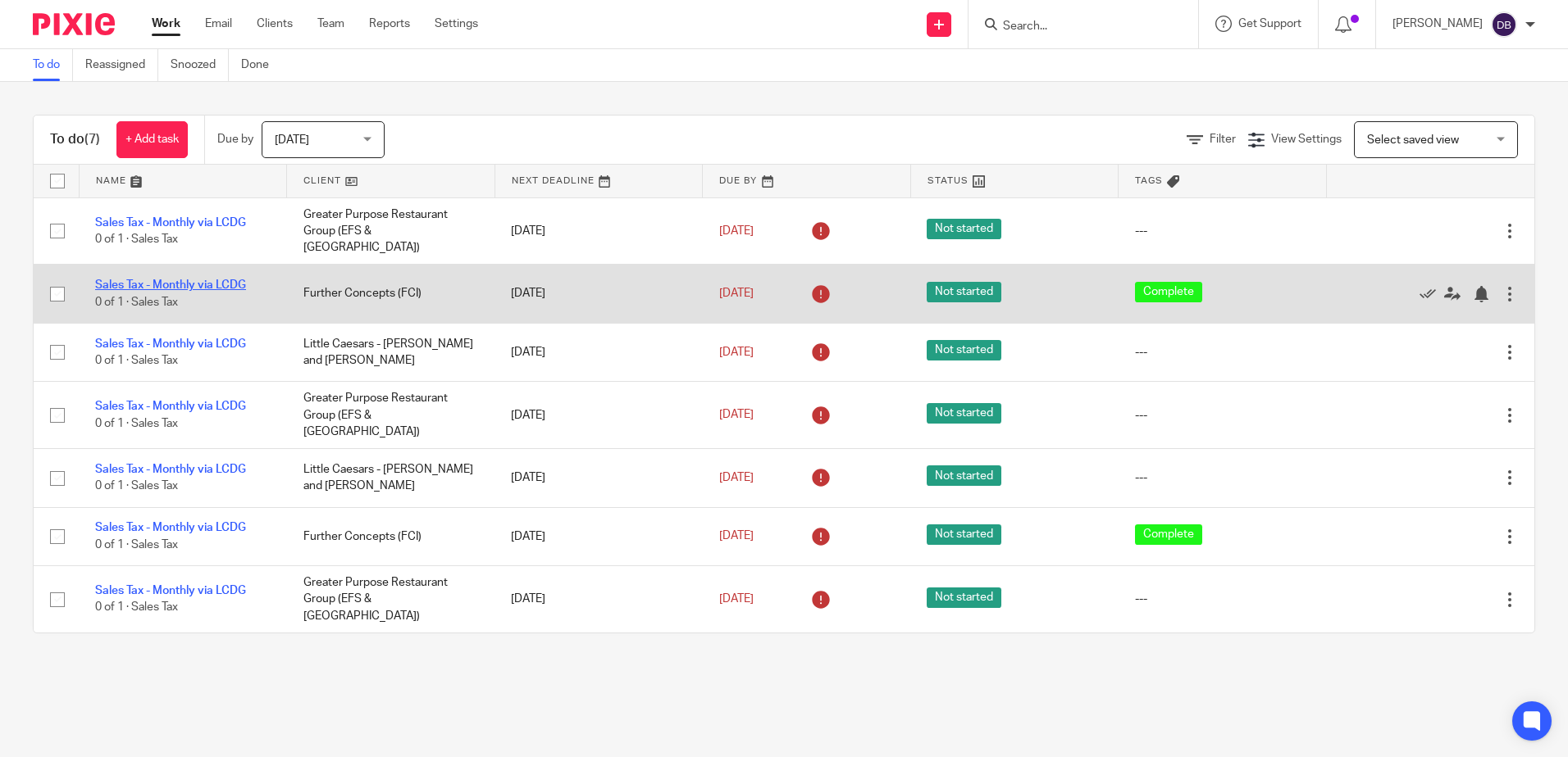
click at [166, 280] on link "Sales Tax - Monthly via LCDG" at bounding box center [171, 285] width 151 height 12
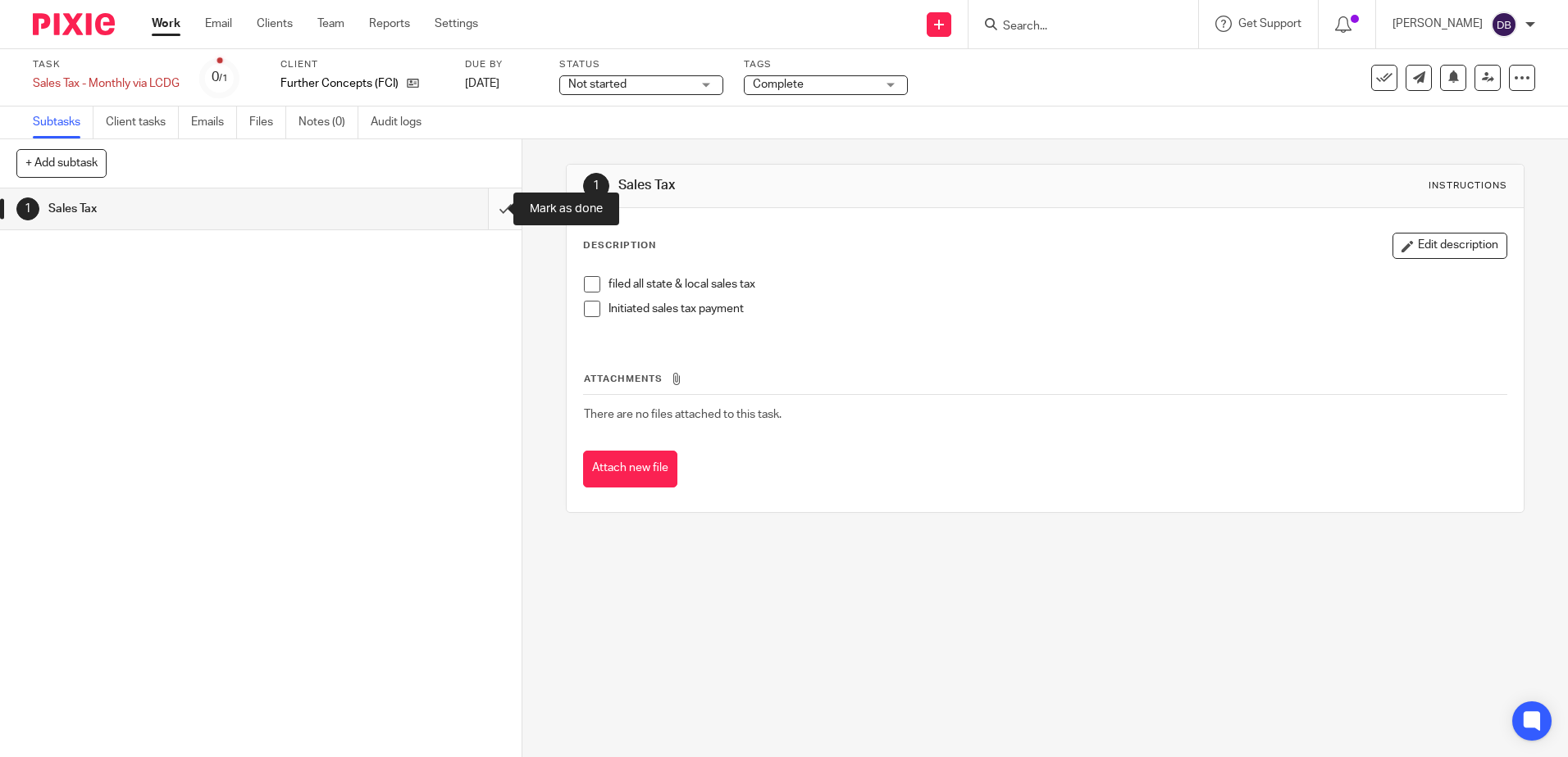
click at [496, 201] on input "submit" at bounding box center [261, 209] width 521 height 41
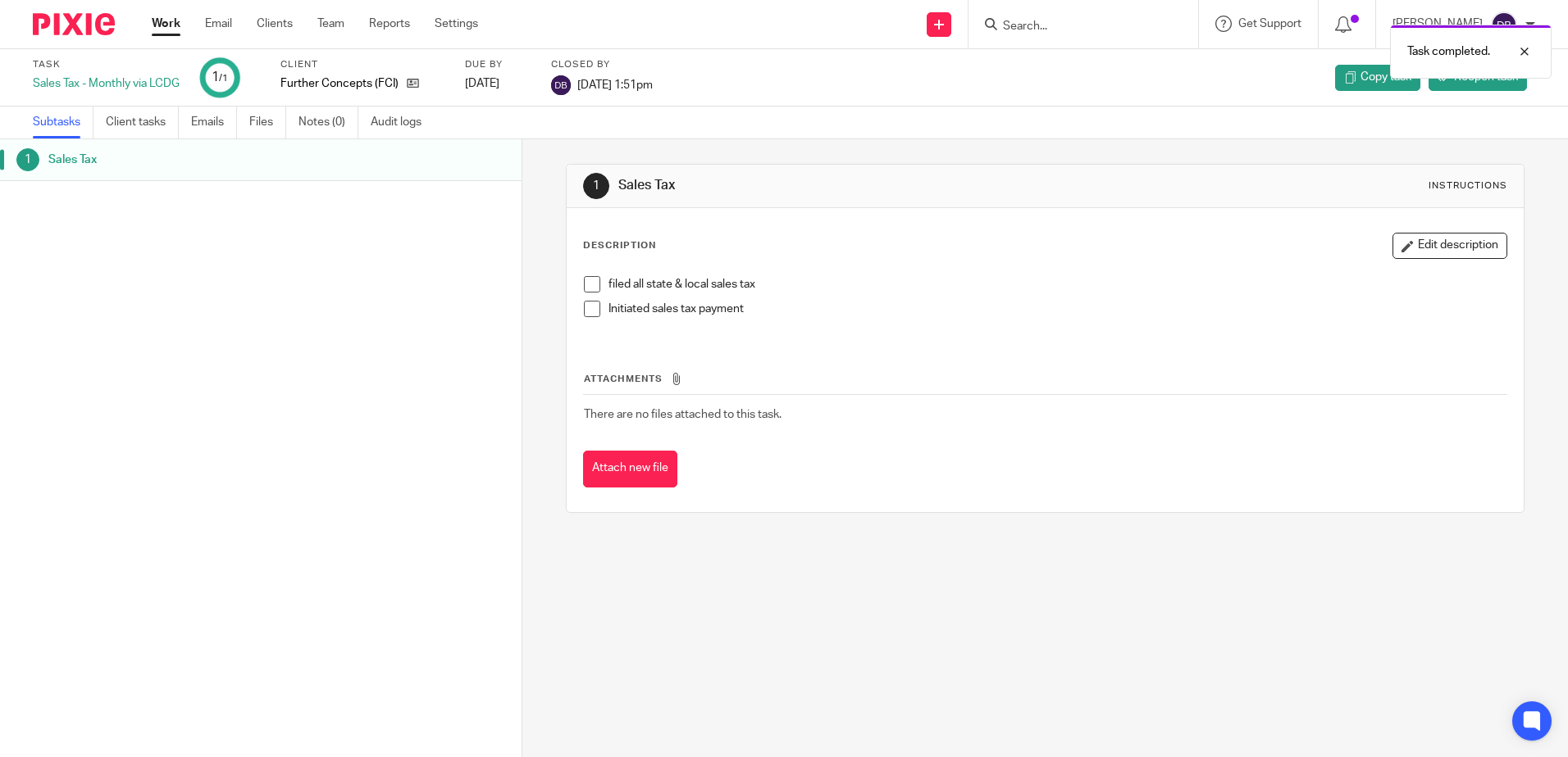
click at [167, 20] on link "Work" at bounding box center [166, 24] width 29 height 16
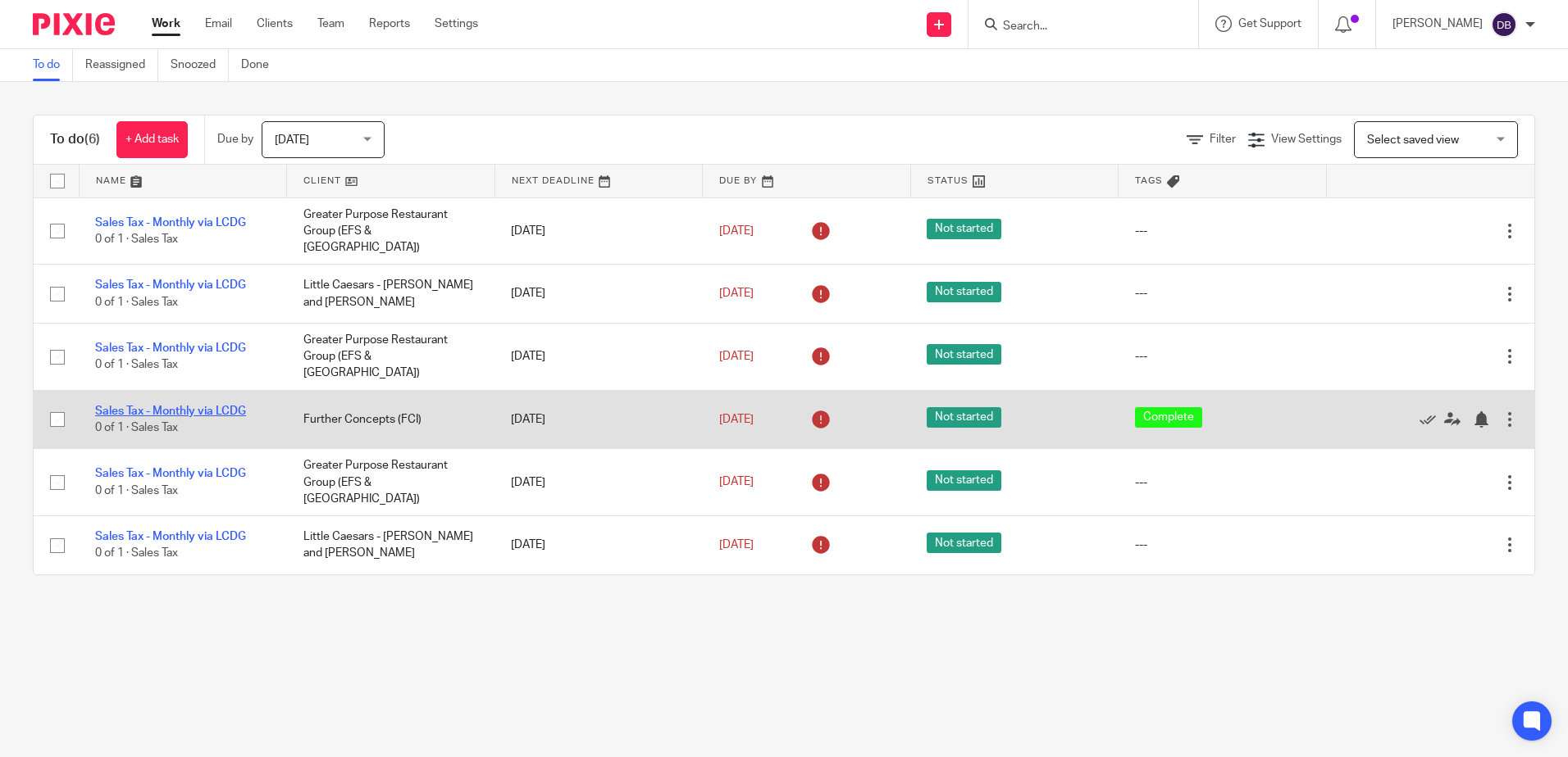
click at [145, 406] on link "Sales Tax - Monthly via LCDG" at bounding box center [171, 411] width 151 height 12
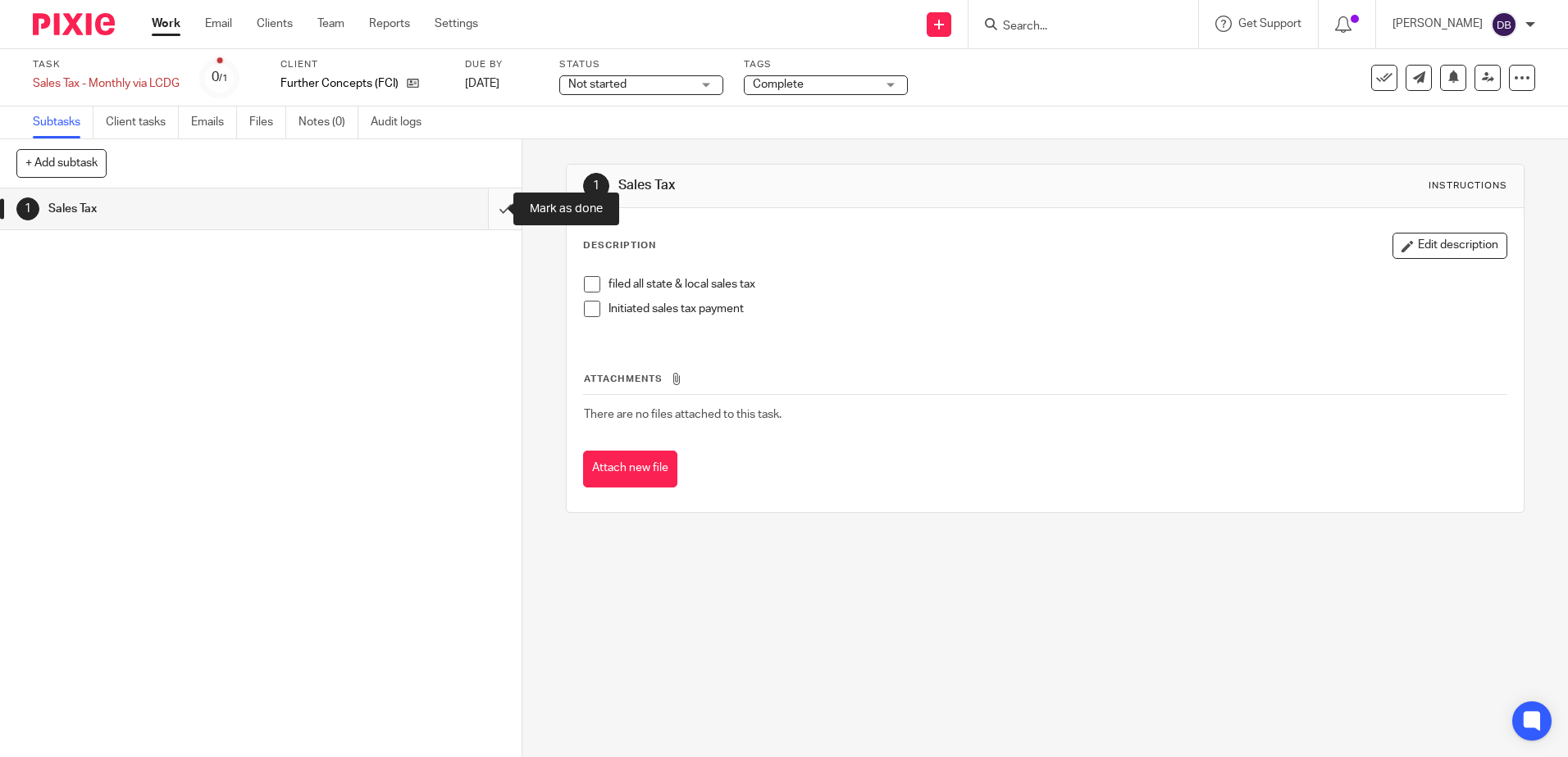
click at [481, 202] on input "submit" at bounding box center [261, 209] width 521 height 41
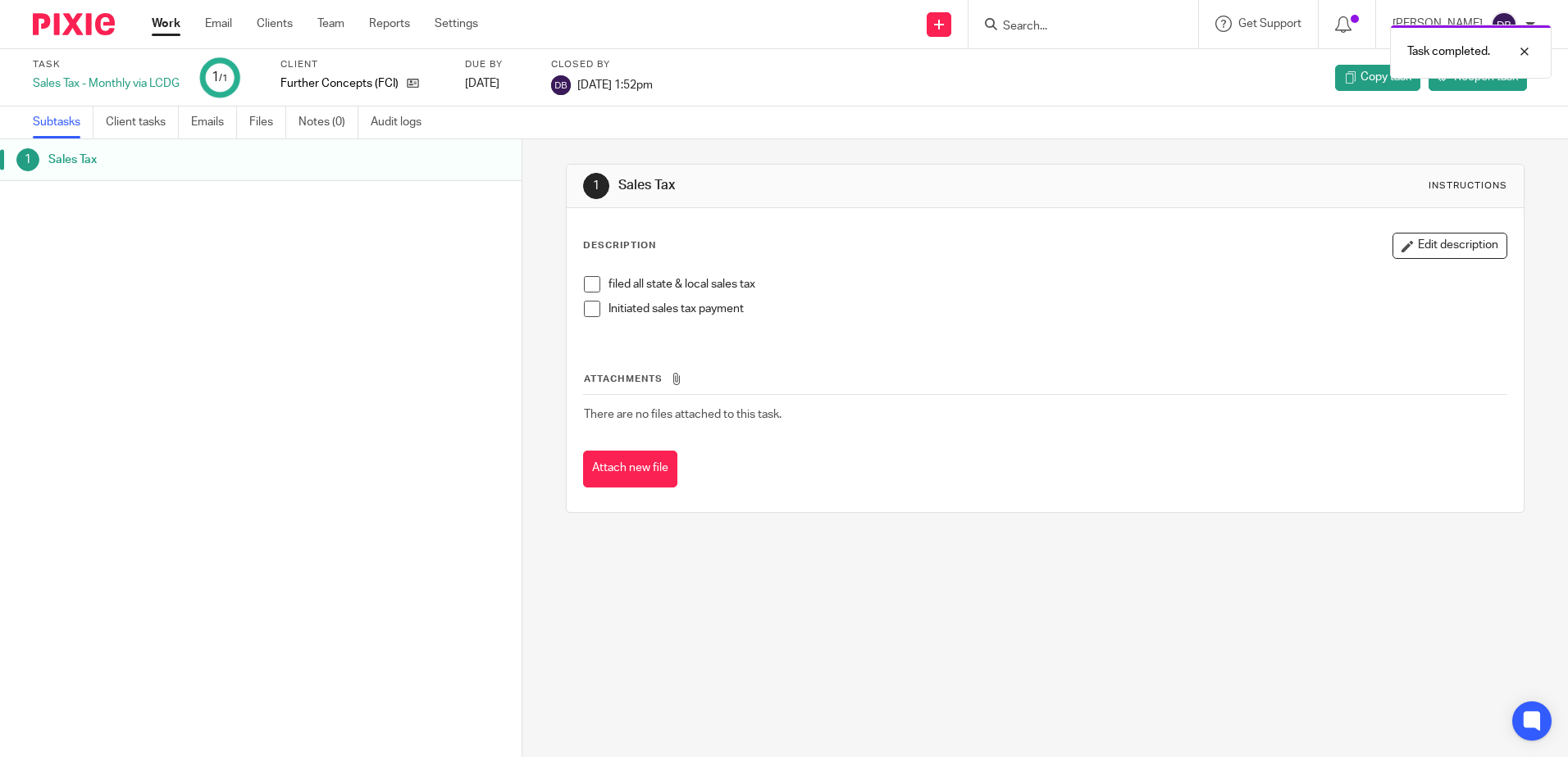
click at [156, 25] on link "Work" at bounding box center [166, 24] width 29 height 16
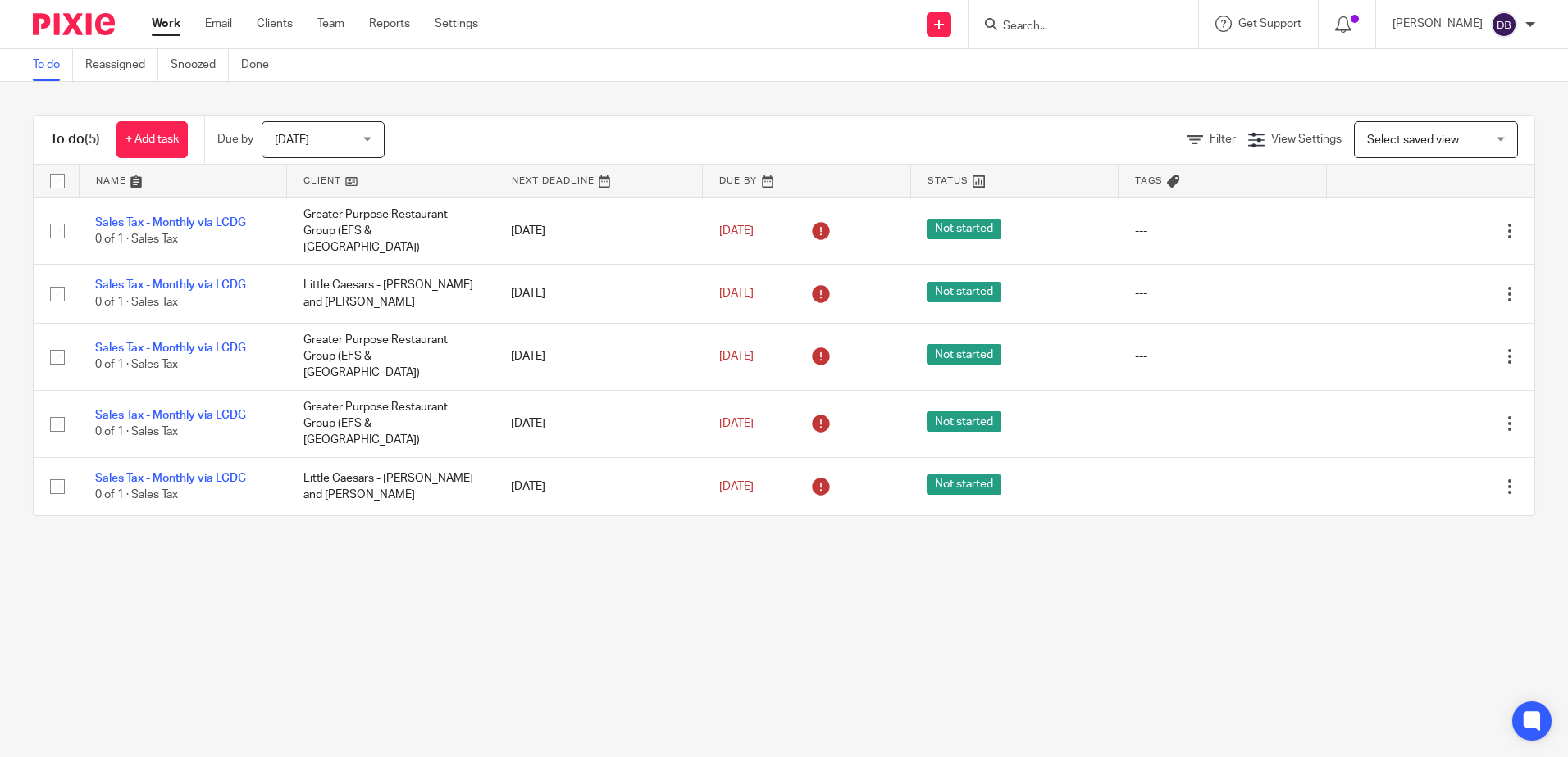
click at [590, 671] on main "To do Reassigned Snoozed Done To do (5) + Add task Due by [DATE] [DATE] [DATE] …" at bounding box center [784, 378] width 1568 height 757
